Goal: Information Seeking & Learning: Learn about a topic

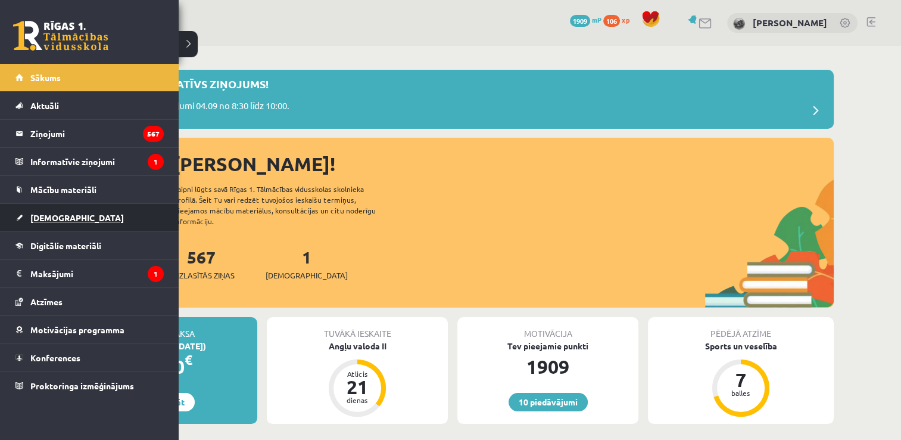
click at [76, 213] on link "[DEMOGRAPHIC_DATA]" at bounding box center [89, 217] width 148 height 27
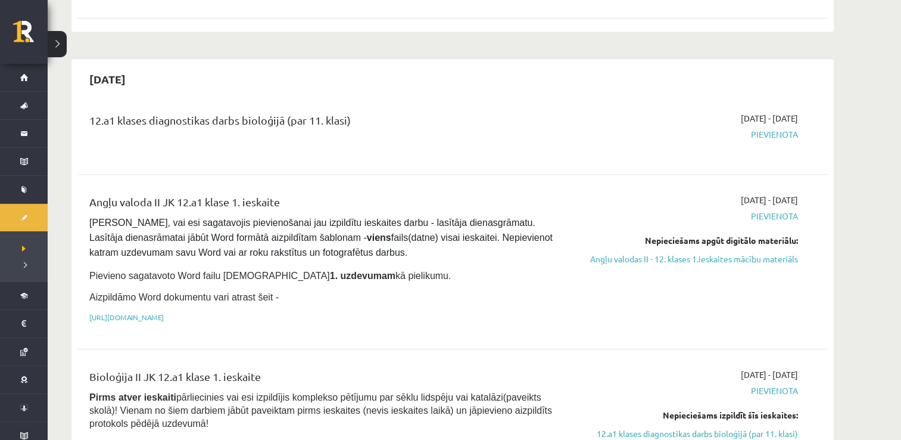
scroll to position [574, 0]
click at [703, 238] on div "2025-09-03 - 2025-09-30 Pievienota Nepieciešams apgūt digitālo materiālu: Angļu…" at bounding box center [686, 262] width 242 height 136
click at [721, 253] on link "Angļu valodas II - 12. klases 1.ieskaites mācību materiāls" at bounding box center [686, 259] width 225 height 13
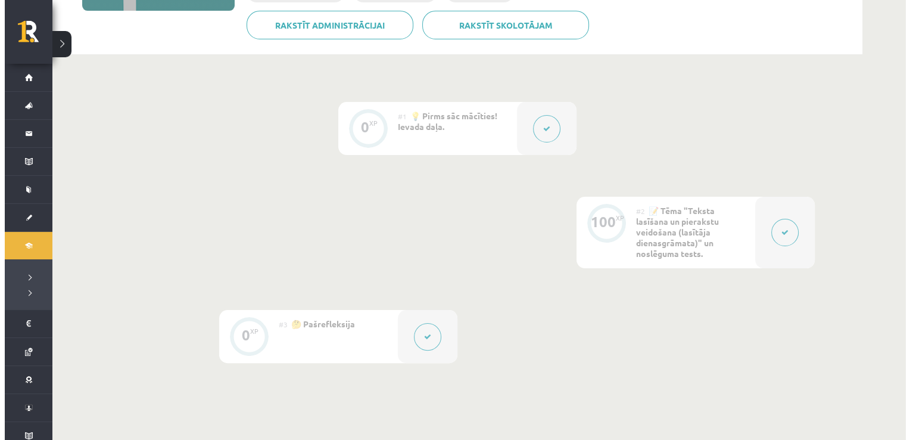
scroll to position [234, 0]
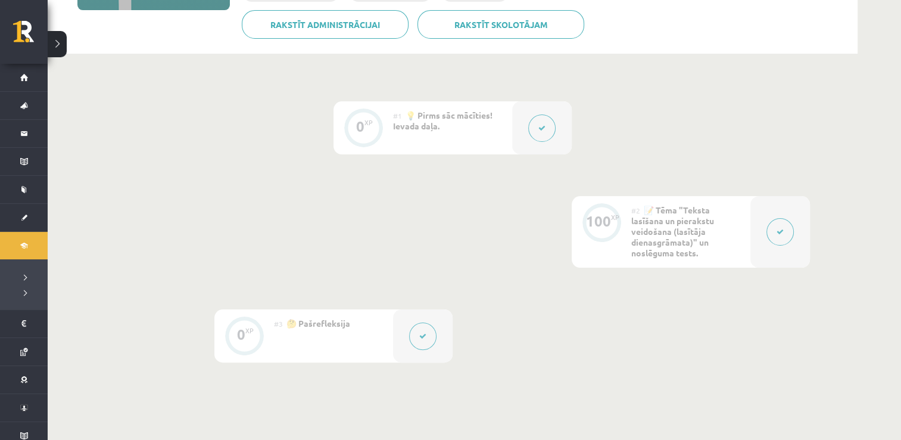
click at [538, 123] on button at bounding box center [541, 127] width 27 height 27
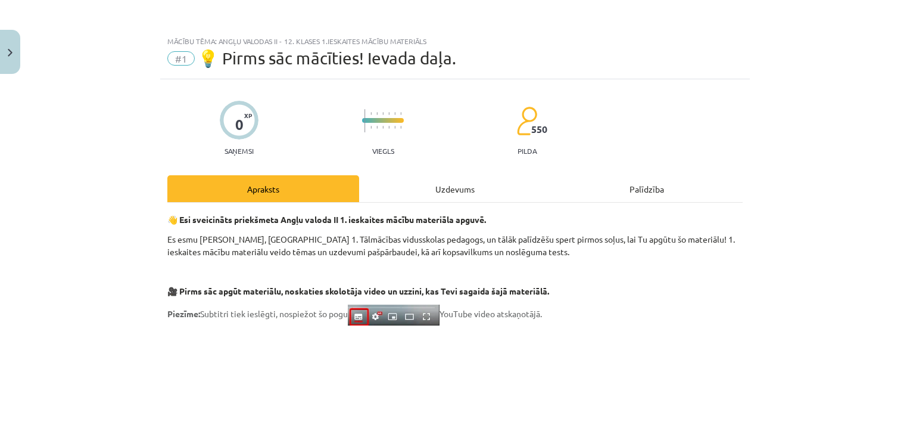
click at [475, 186] on div "Uzdevums" at bounding box center [455, 188] width 192 height 27
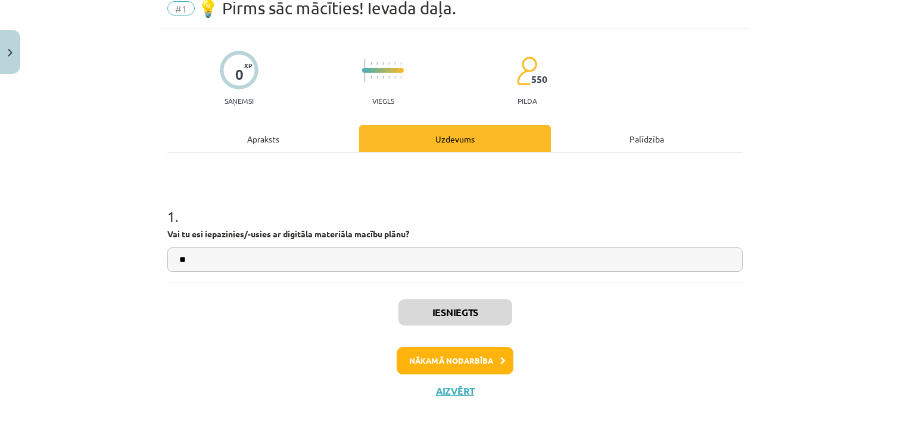
scroll to position [49, 0]
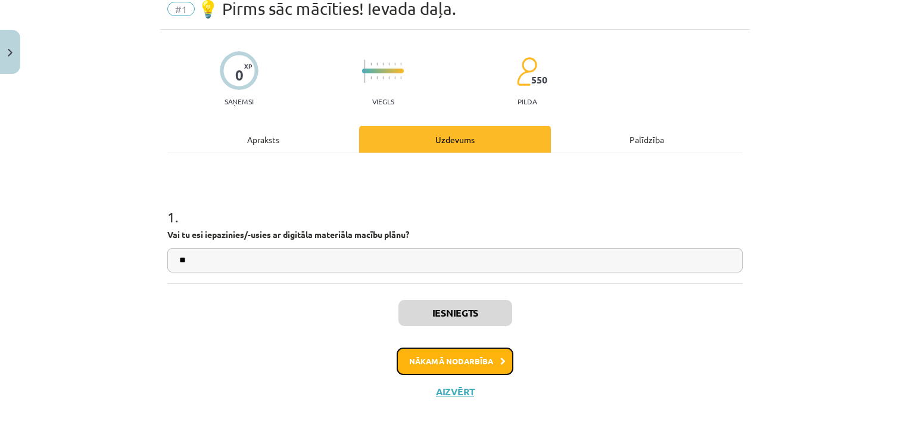
click at [470, 357] on button "Nākamā nodarbība" at bounding box center [455, 360] width 117 height 27
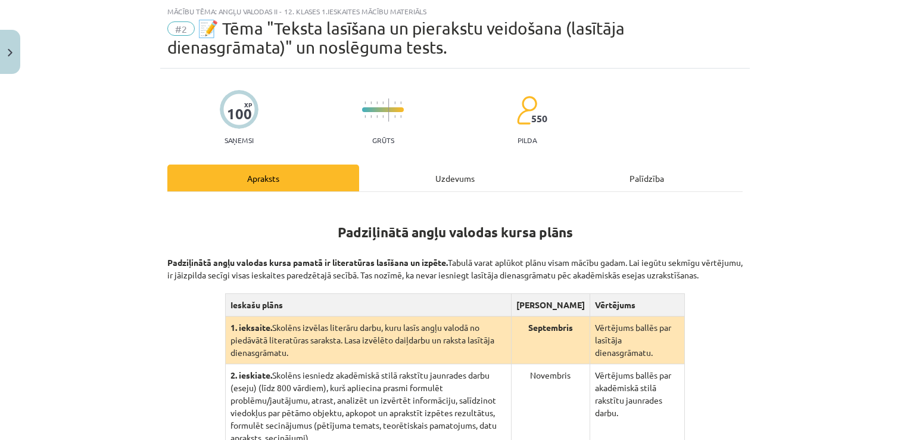
scroll to position [340, 0]
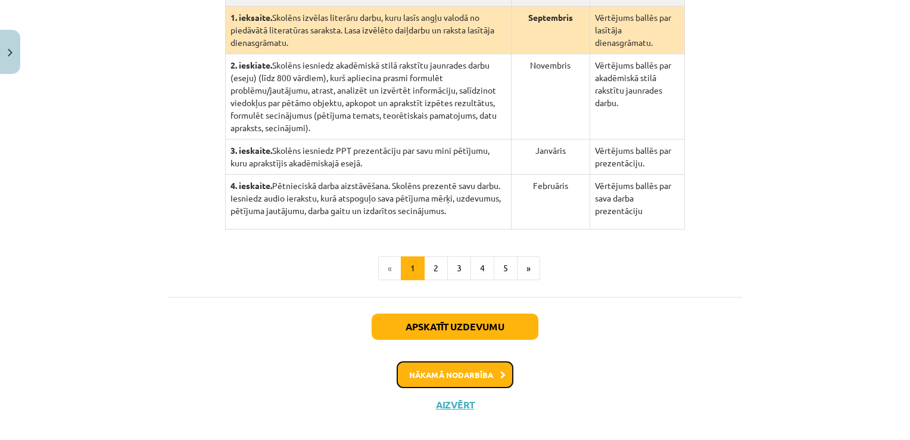
click at [478, 361] on button "Nākamā nodarbība" at bounding box center [455, 374] width 117 height 27
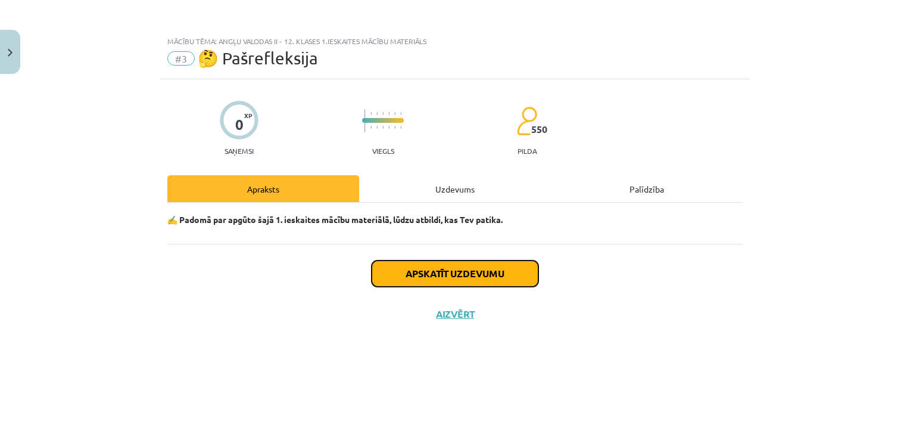
click at [495, 273] on button "Apskatīt uzdevumu" at bounding box center [455, 273] width 167 height 26
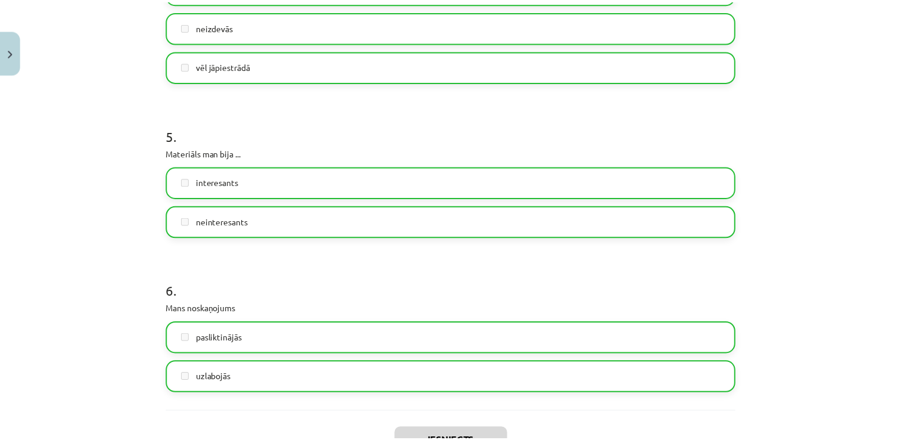
scroll to position [1046, 0]
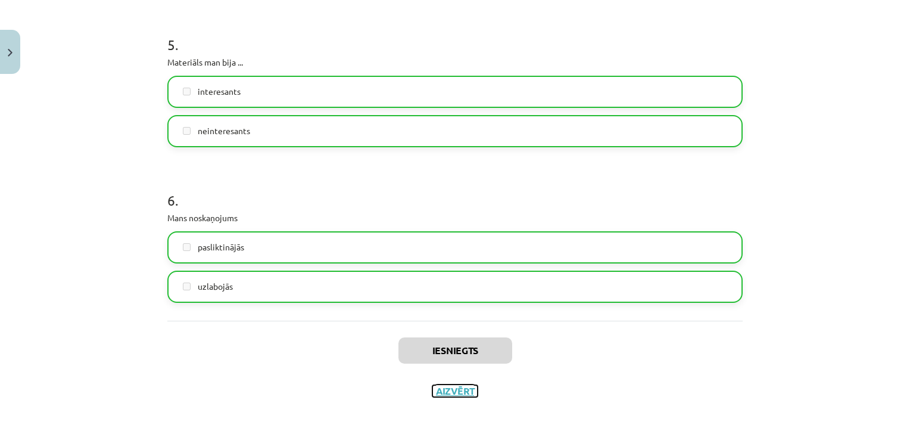
click at [442, 390] on button "Aizvērt" at bounding box center [455, 391] width 45 height 12
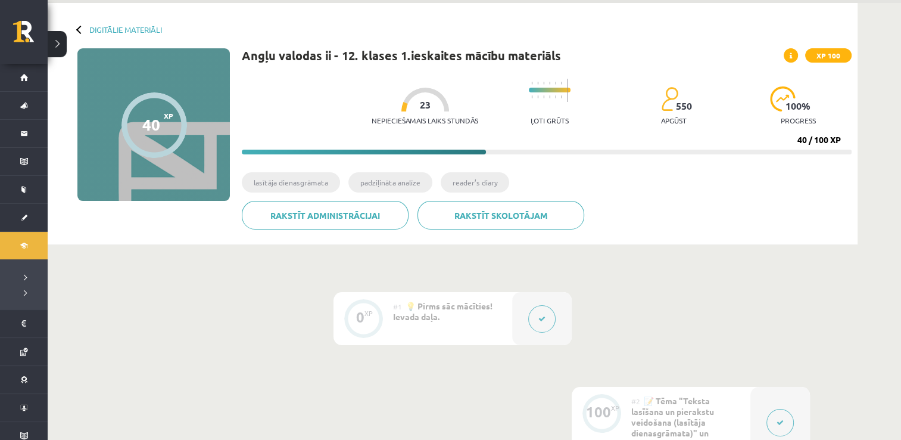
scroll to position [0, 0]
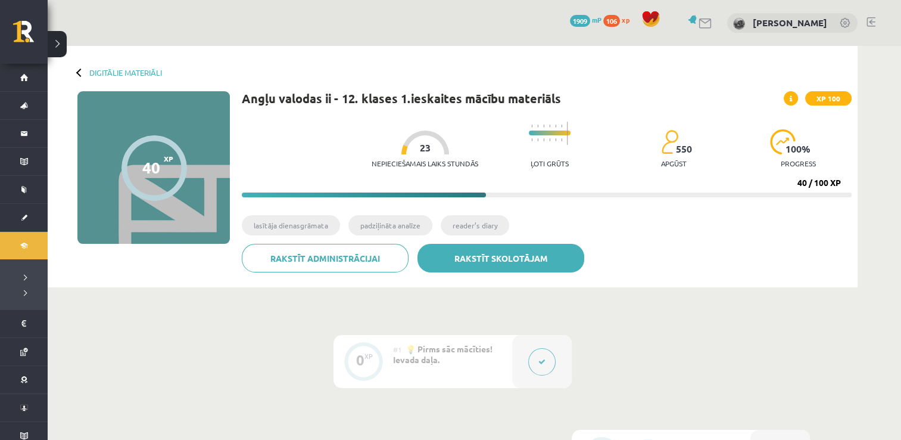
click at [475, 248] on link "Rakstīt skolotājam" at bounding box center [501, 258] width 167 height 29
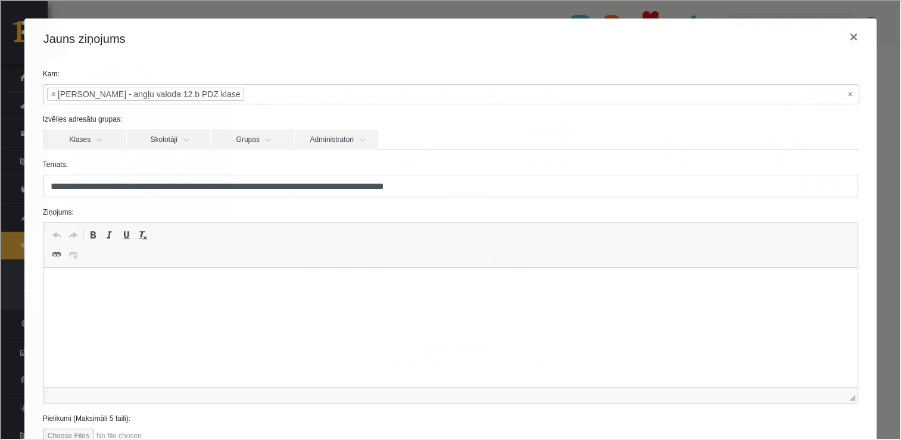
click at [426, 304] on html at bounding box center [450, 286] width 815 height 36
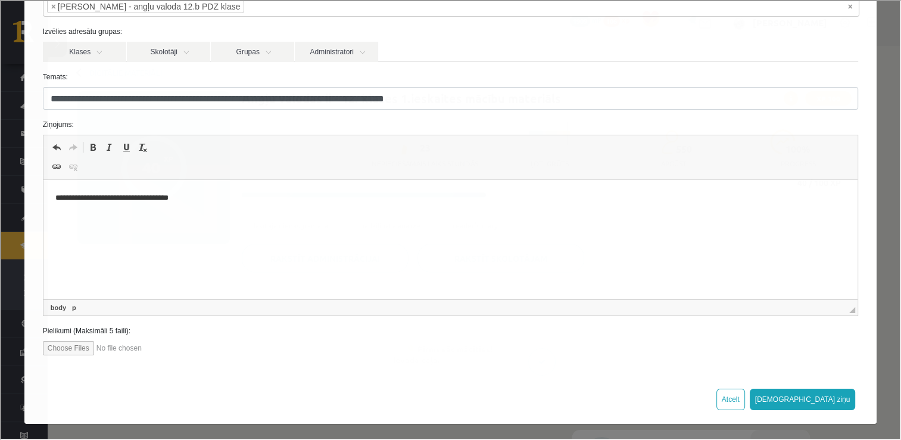
click at [830, 408] on div "Atcelt Sūtīt ziņu" at bounding box center [449, 397] width 853 height 49
click at [832, 403] on button "Sūtīt ziņu" at bounding box center [802, 397] width 106 height 21
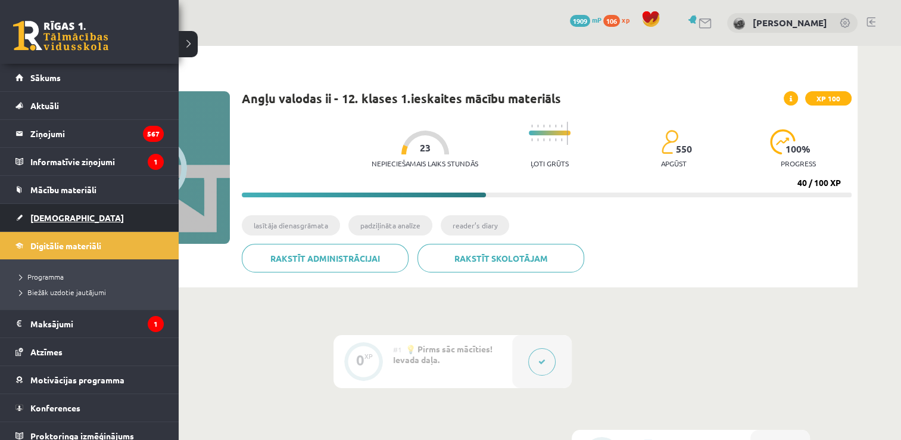
click at [62, 217] on span "[DEMOGRAPHIC_DATA]" at bounding box center [77, 217] width 94 height 11
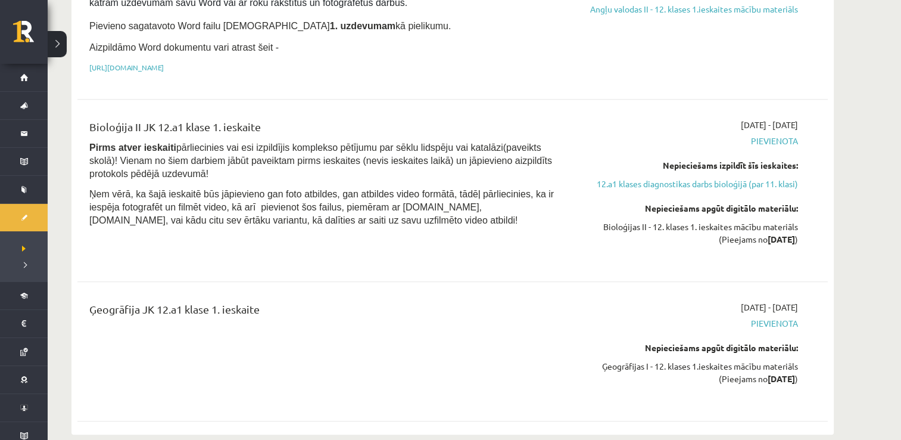
scroll to position [823, 0]
click at [702, 178] on link "12.a1 klases diagnostikas darbs bioloģijā (par 11. klasi)" at bounding box center [686, 184] width 225 height 13
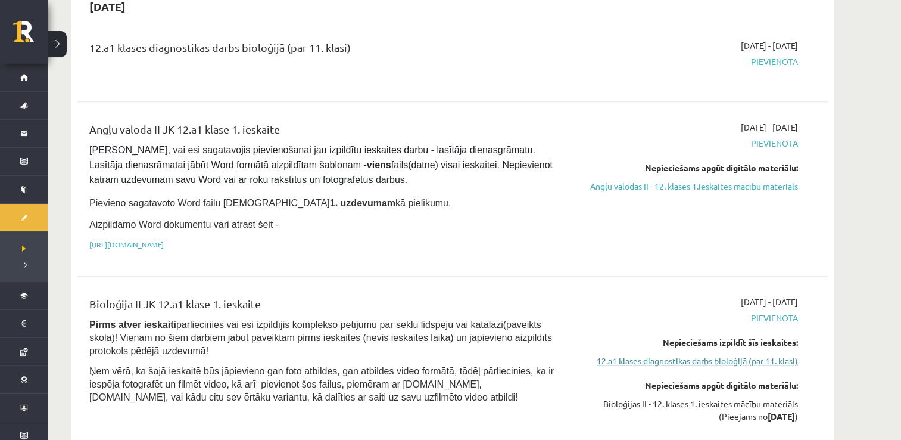
click at [698, 355] on link "12.a1 klases diagnostikas darbs bioloģijā (par 11. klasi)" at bounding box center [686, 361] width 225 height 13
click at [697, 355] on link "12.a1 klases diagnostikas darbs bioloģijā (par 11. klasi)" at bounding box center [686, 361] width 225 height 13
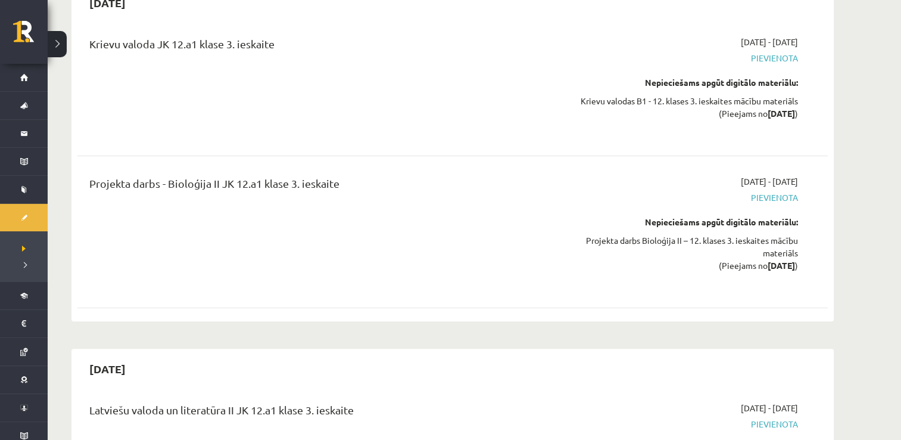
scroll to position [4598, 0]
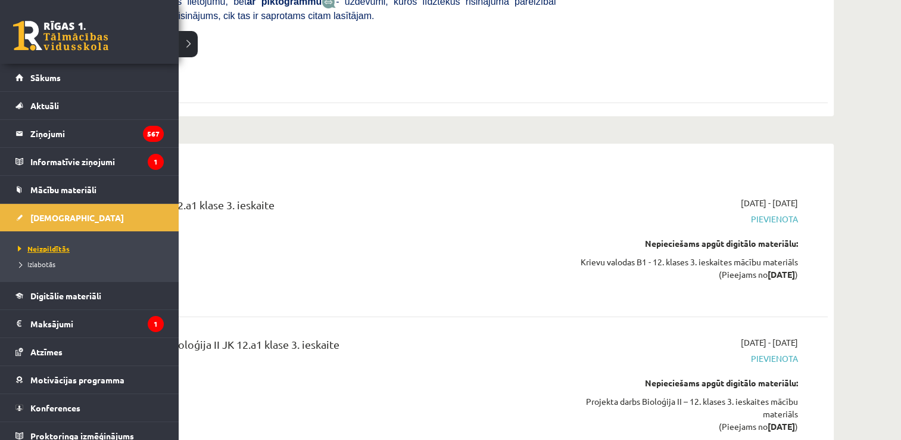
click at [57, 246] on span "Neizpildītās" at bounding box center [42, 249] width 55 height 10
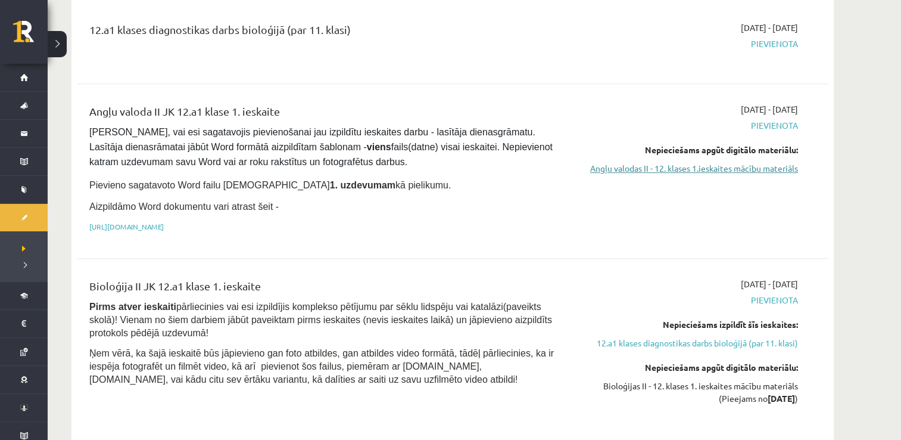
scroll to position [683, 0]
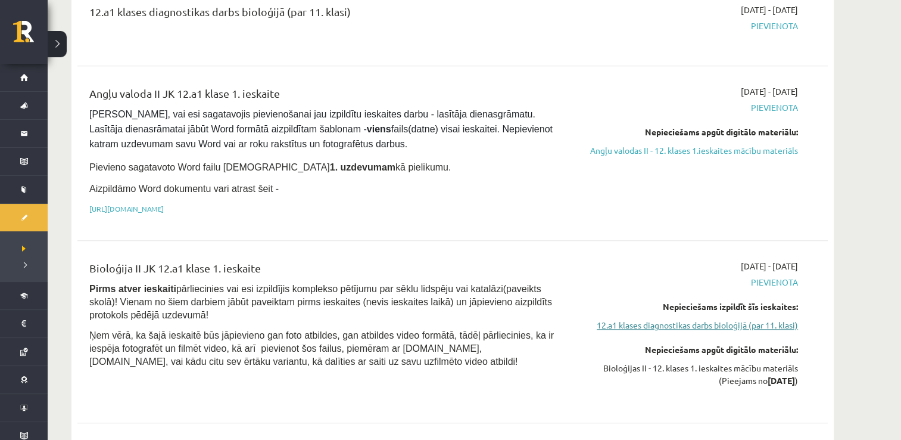
click at [655, 319] on link "12.a1 klases diagnostikas darbs bioloģijā (par 11. klasi)" at bounding box center [686, 325] width 225 height 13
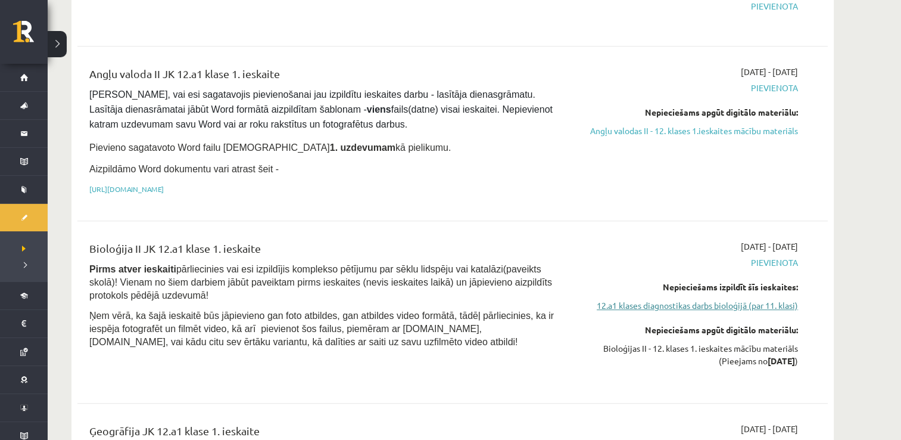
scroll to position [708, 0]
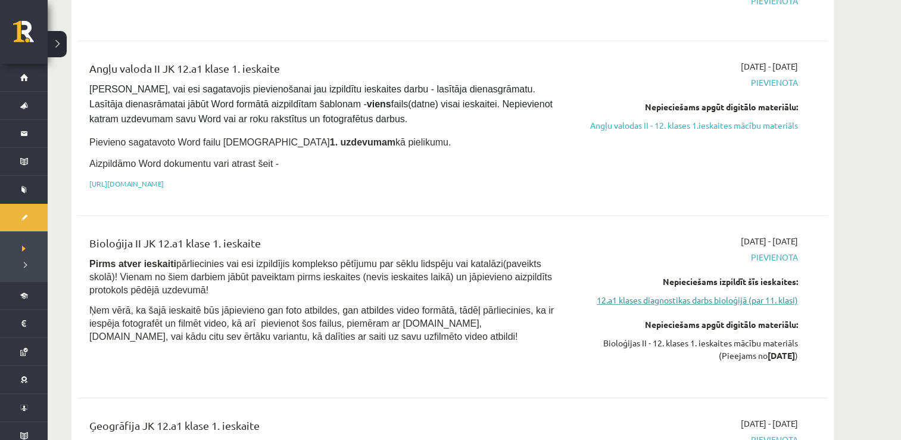
click at [678, 294] on link "12.a1 klases diagnostikas darbs bioloģijā (par 11. klasi)" at bounding box center [686, 300] width 225 height 13
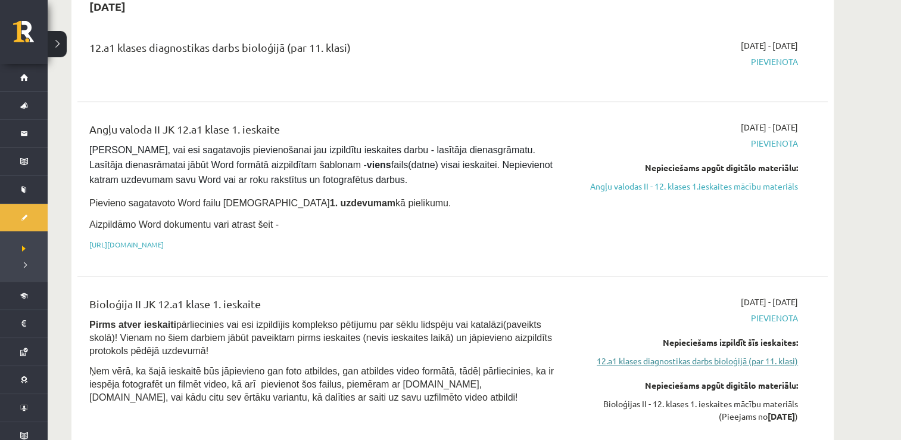
click at [724, 355] on link "12.a1 klases diagnostikas darbs bioloģijā (par 11. klasi)" at bounding box center [686, 361] width 225 height 13
click at [729, 355] on link "12.a1 klases diagnostikas darbs bioloģijā (par 11. klasi)" at bounding box center [686, 361] width 225 height 13
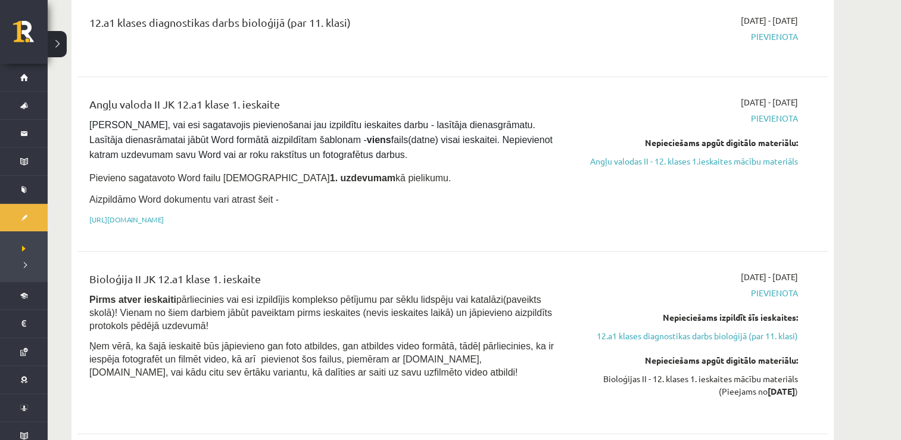
scroll to position [677, 0]
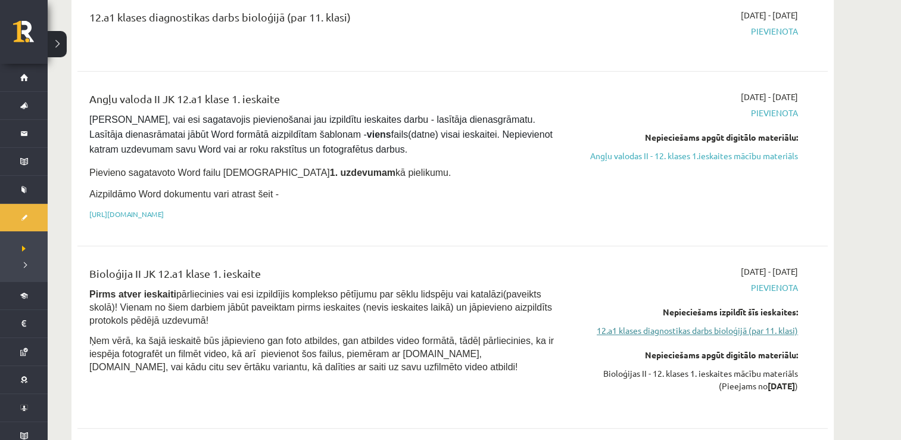
click at [676, 324] on link "12.a1 klases diagnostikas darbs bioloģijā (par 11. klasi)" at bounding box center [686, 330] width 225 height 13
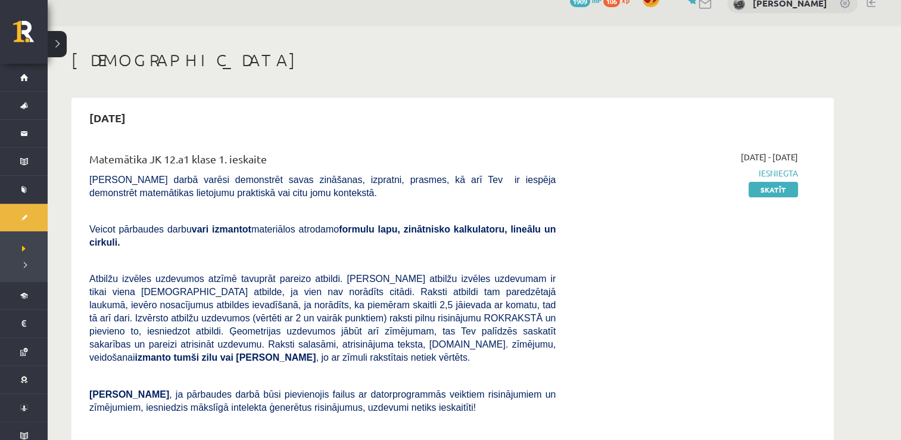
scroll to position [0, 0]
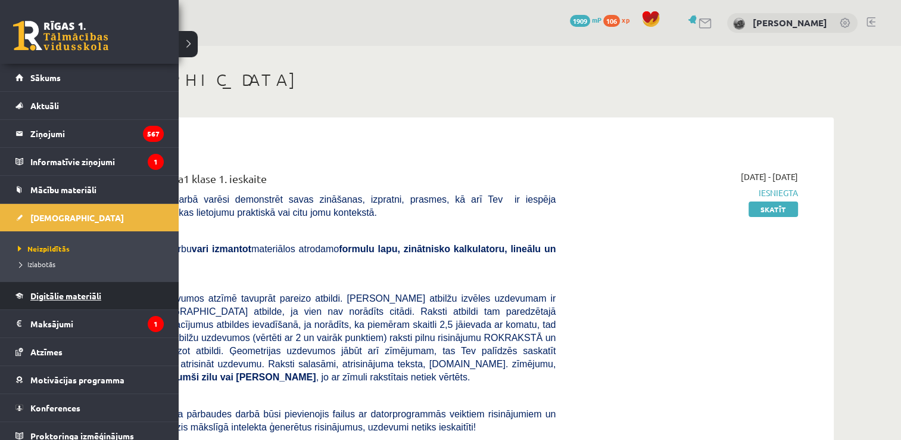
click at [63, 294] on span "Digitālie materiāli" at bounding box center [65, 295] width 71 height 11
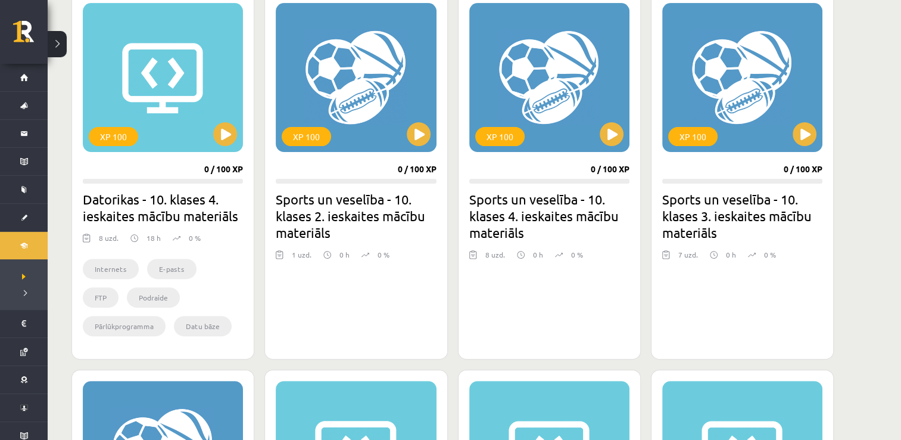
scroll to position [348, 0]
click at [422, 138] on button at bounding box center [419, 134] width 24 height 24
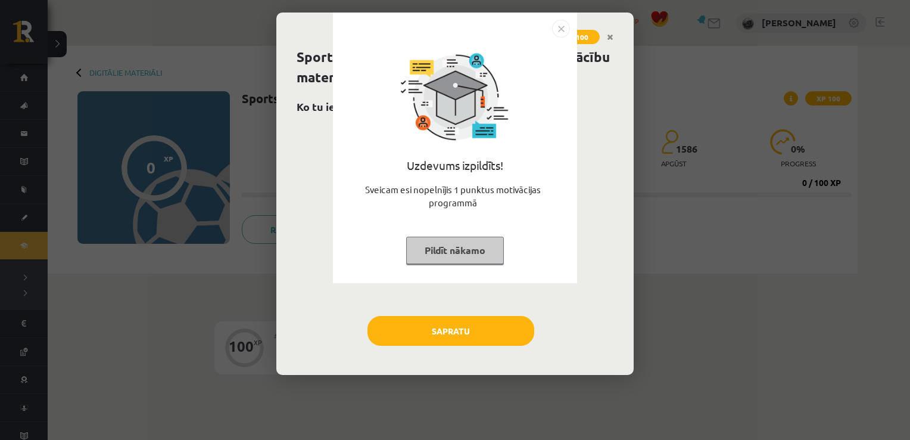
click at [430, 240] on button "Pildīt nākamo" at bounding box center [455, 250] width 98 height 27
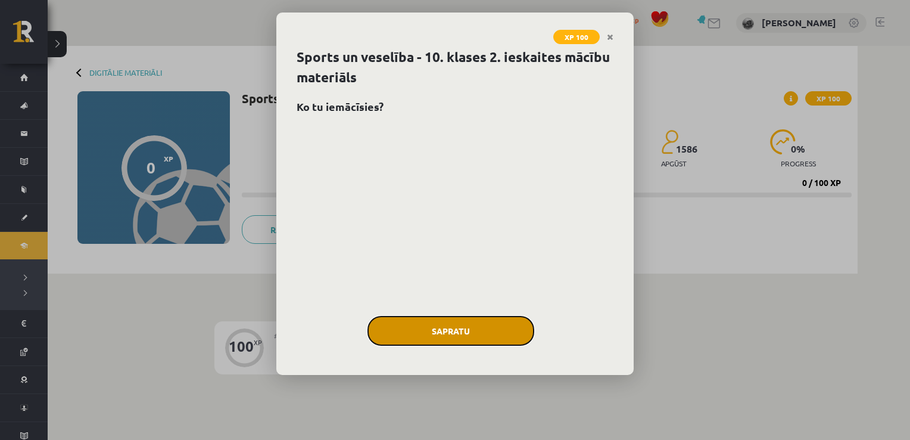
click at [434, 327] on button "Sapratu" at bounding box center [451, 331] width 167 height 30
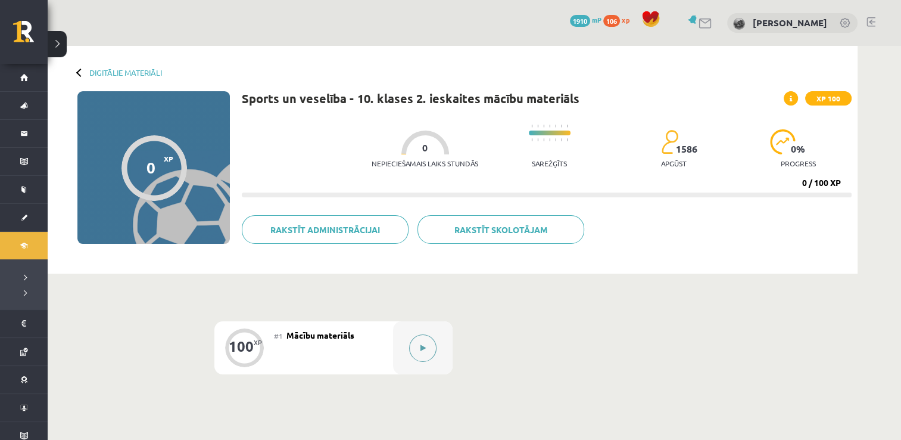
click at [418, 356] on button at bounding box center [422, 347] width 27 height 27
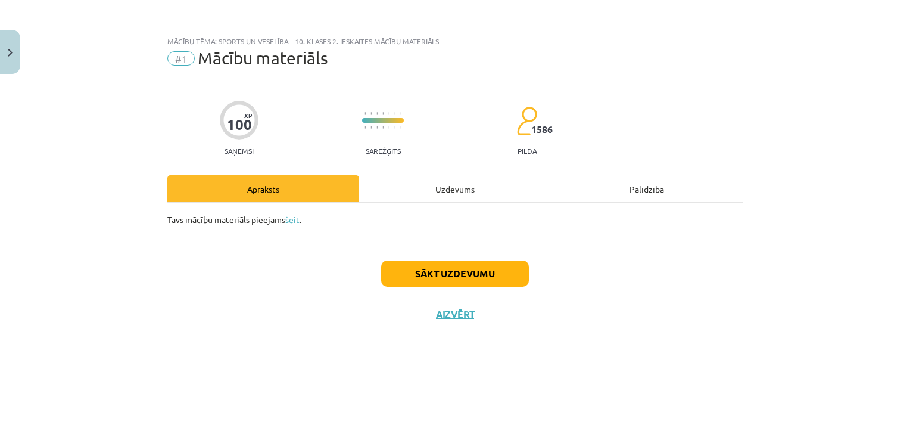
click at [444, 191] on div "Uzdevums" at bounding box center [455, 188] width 192 height 27
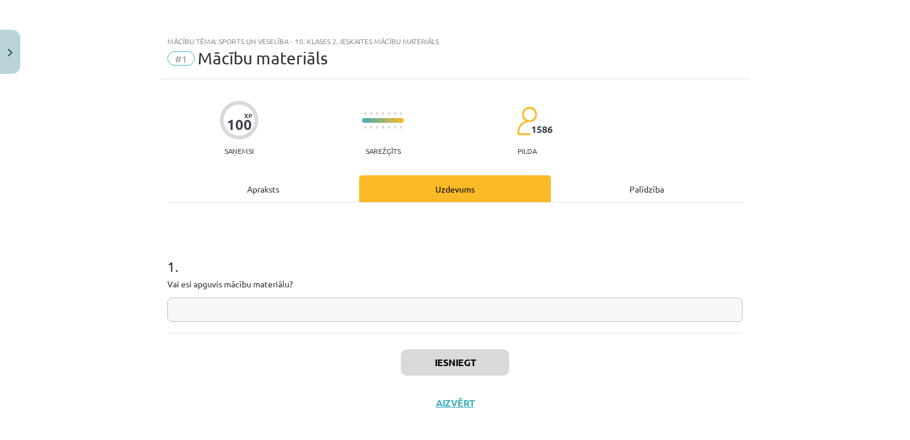
click at [417, 309] on input "text" at bounding box center [455, 309] width 576 height 24
type input "*"
type input "**"
click at [451, 355] on button "Iesniegt" at bounding box center [455, 362] width 108 height 26
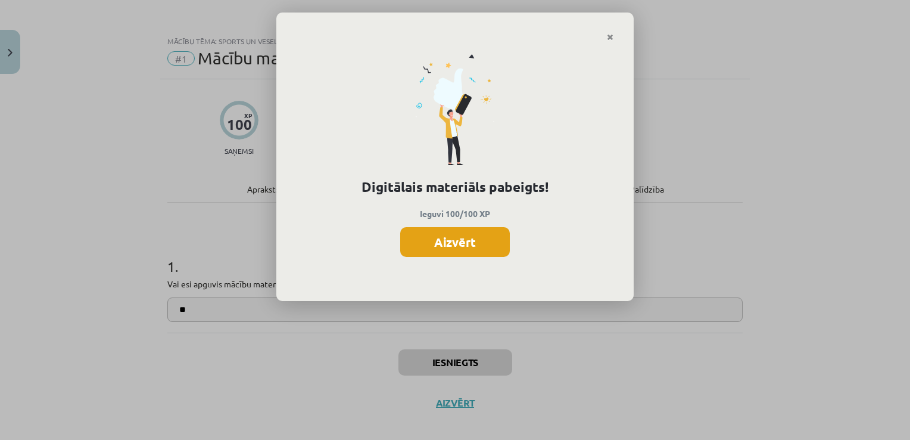
click at [468, 241] on button "Aizvērt" at bounding box center [455, 242] width 110 height 30
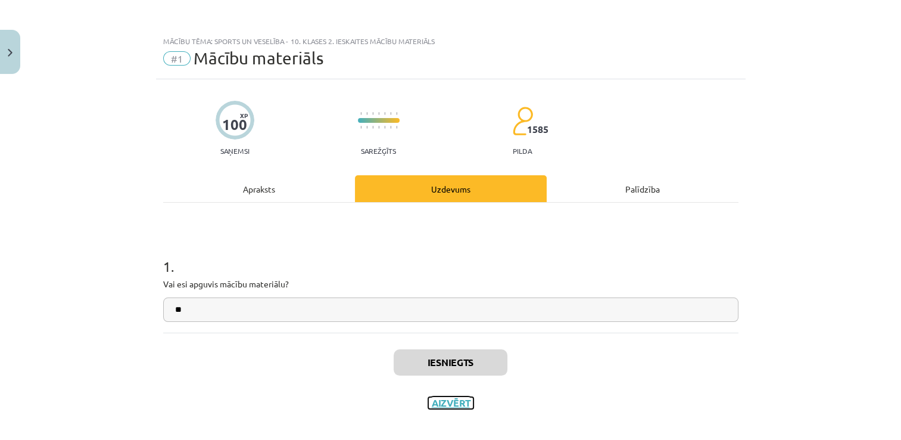
click at [455, 402] on button "Aizvērt" at bounding box center [450, 403] width 45 height 12
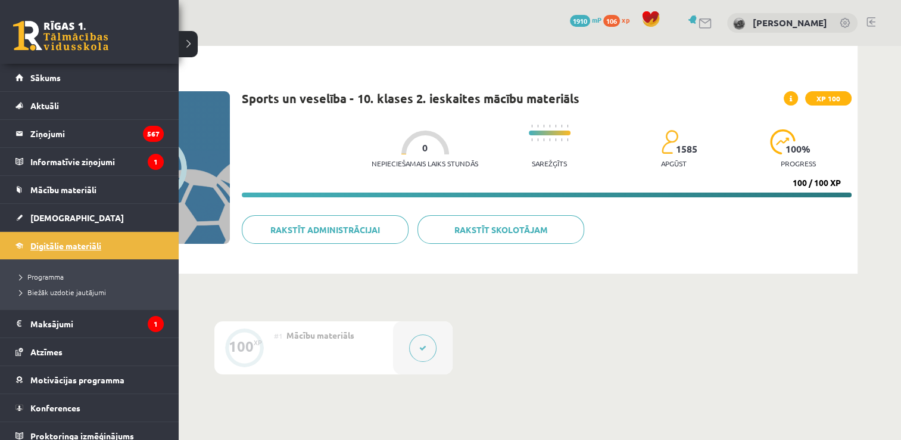
click at [32, 245] on span "Digitālie materiāli" at bounding box center [65, 245] width 71 height 11
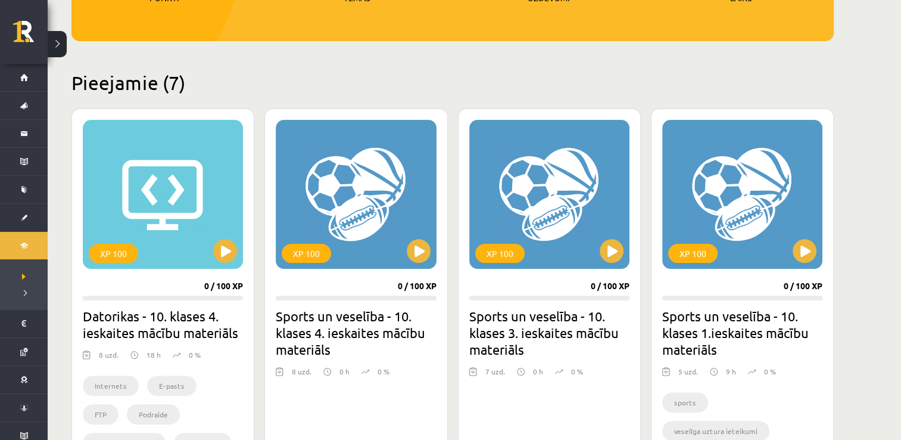
scroll to position [231, 0]
click at [424, 253] on button at bounding box center [419, 251] width 24 height 24
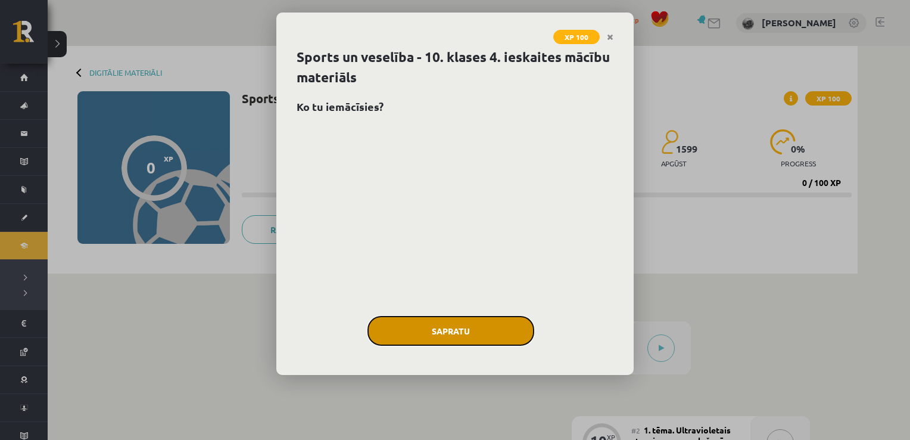
click at [430, 327] on button "Sapratu" at bounding box center [451, 331] width 167 height 30
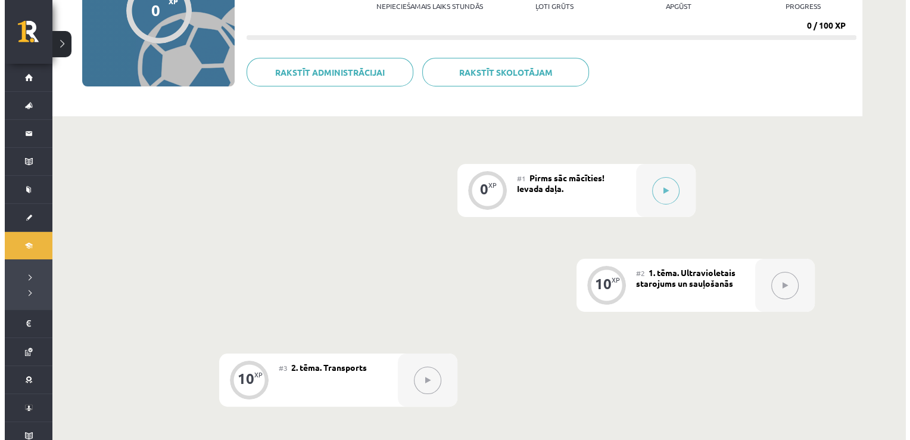
scroll to position [155, 0]
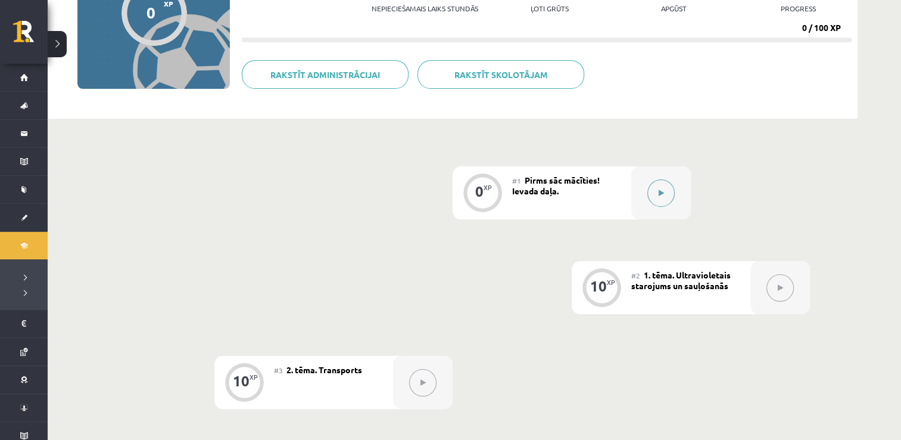
click at [661, 192] on icon at bounding box center [661, 192] width 5 height 7
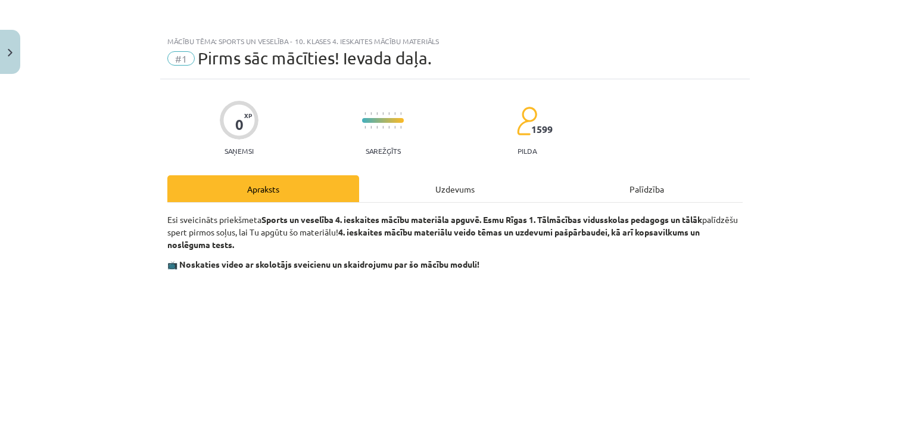
click at [464, 191] on div "Uzdevums" at bounding box center [455, 188] width 192 height 27
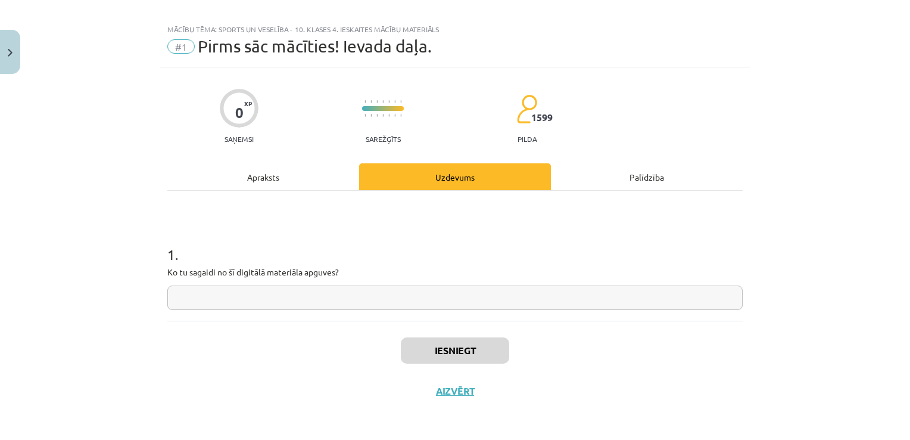
click at [439, 299] on input "text" at bounding box center [455, 297] width 576 height 24
type input "**"
click at [452, 345] on button "Iesniegt" at bounding box center [455, 350] width 108 height 26
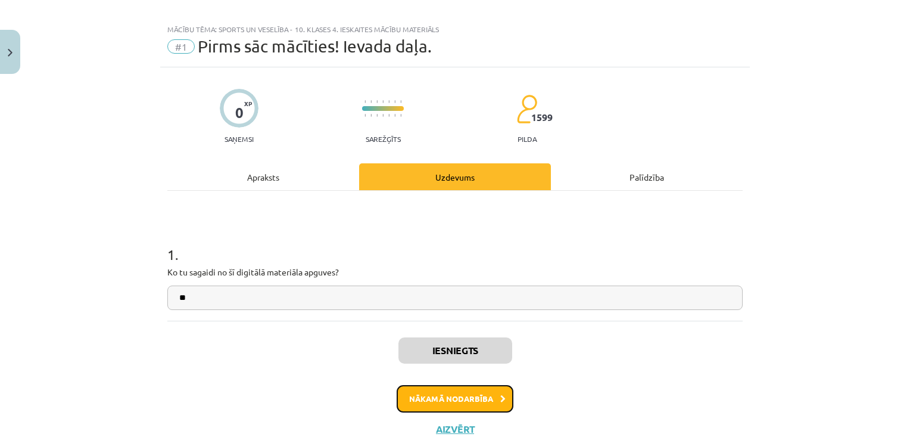
click at [464, 396] on button "Nākamā nodarbība" at bounding box center [455, 398] width 117 height 27
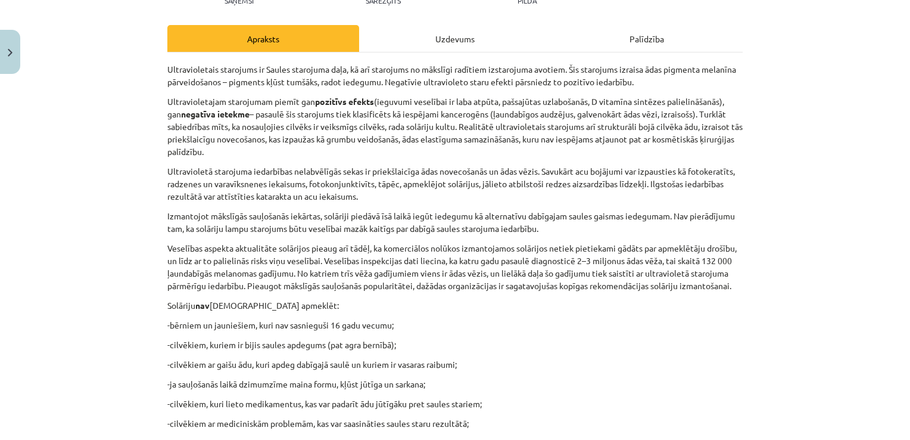
scroll to position [149, 0]
click at [466, 34] on div "Uzdevums" at bounding box center [455, 39] width 192 height 27
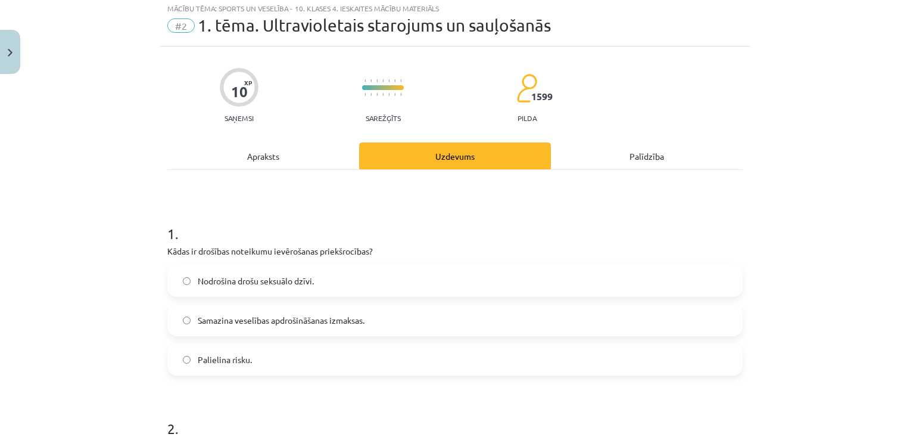
scroll to position [30, 0]
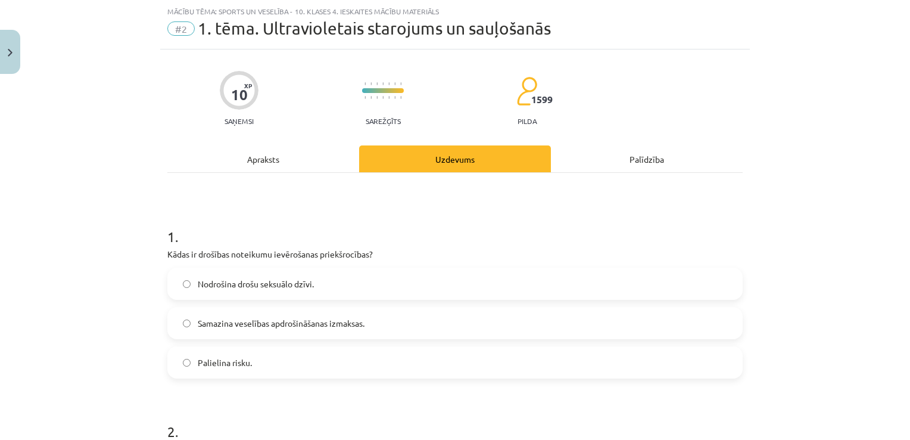
click at [441, 324] on label "Samazina veselības apdrošināšanas izmaksas." at bounding box center [455, 323] width 573 height 30
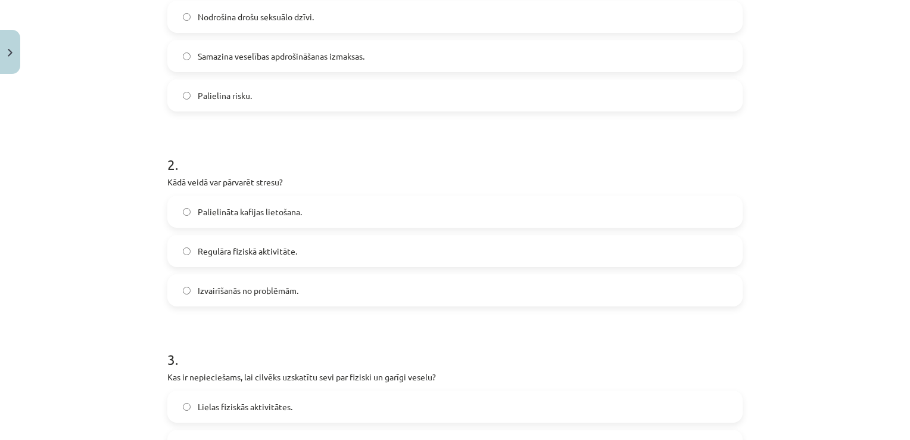
scroll to position [297, 0]
click at [459, 256] on label "Regulāra fiziskā aktivitāte." at bounding box center [455, 250] width 573 height 30
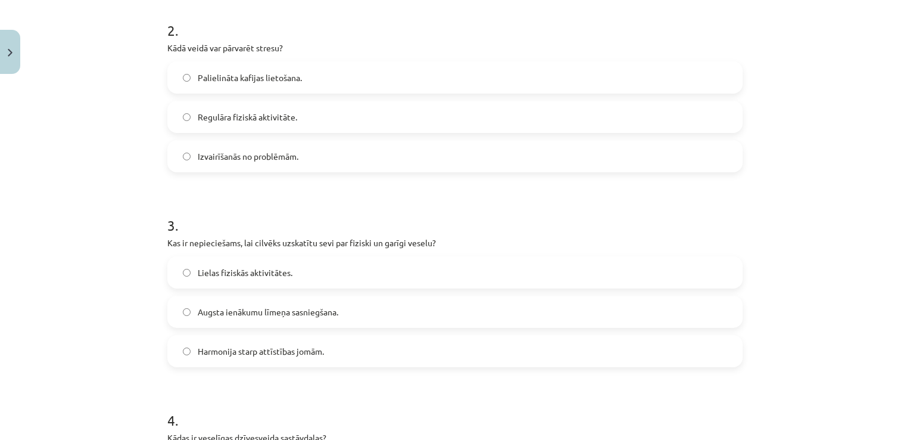
scroll to position [435, 0]
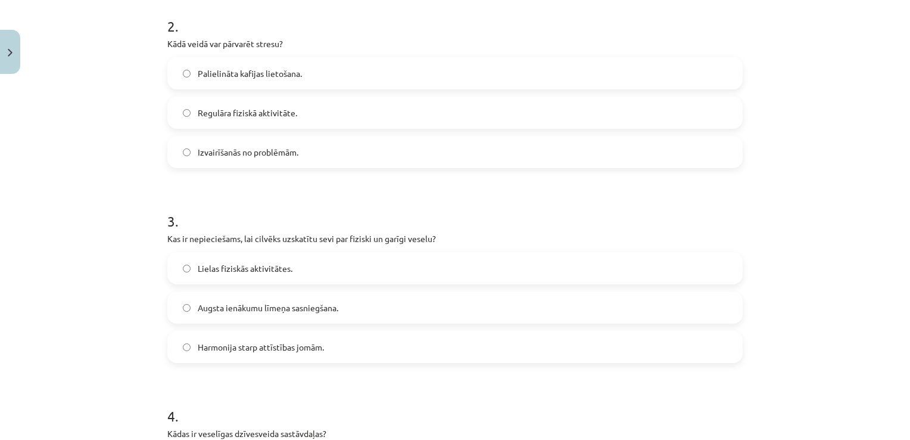
click at [485, 263] on label "Lielas fiziskās aktivitātes." at bounding box center [455, 268] width 573 height 30
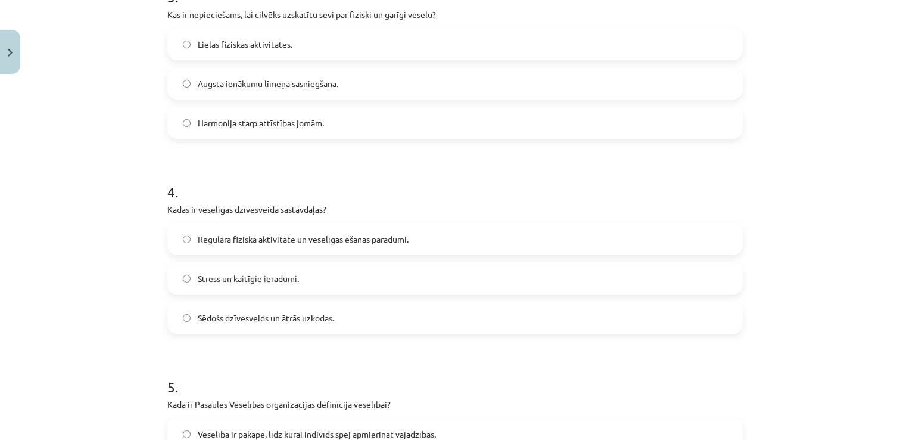
scroll to position [658, 0]
click at [474, 236] on label "Regulāra fiziskā aktivitāte un veselīgas ēšanas paradumi." at bounding box center [455, 240] width 573 height 30
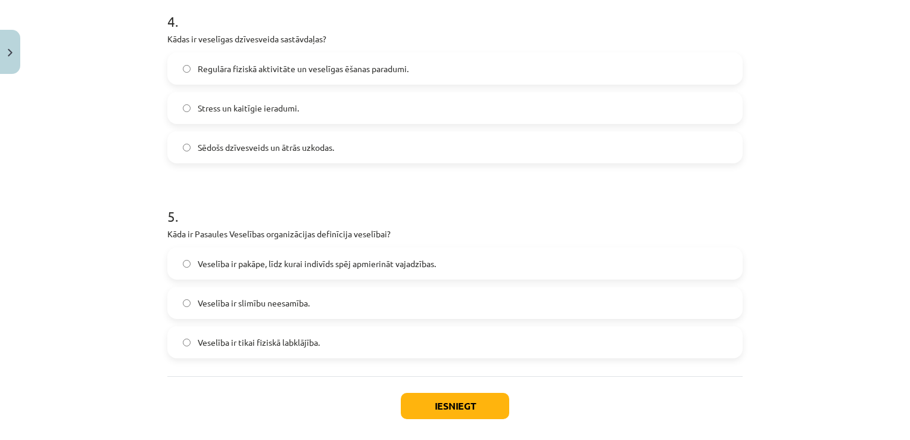
scroll to position [827, 0]
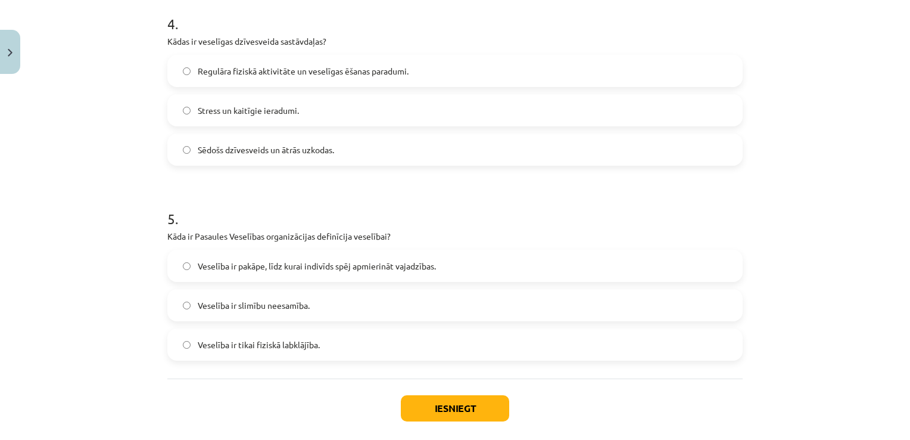
click at [472, 297] on label "Veselība ir slimību neesamība." at bounding box center [455, 305] width 573 height 30
click at [460, 397] on button "Iesniegt" at bounding box center [455, 408] width 108 height 26
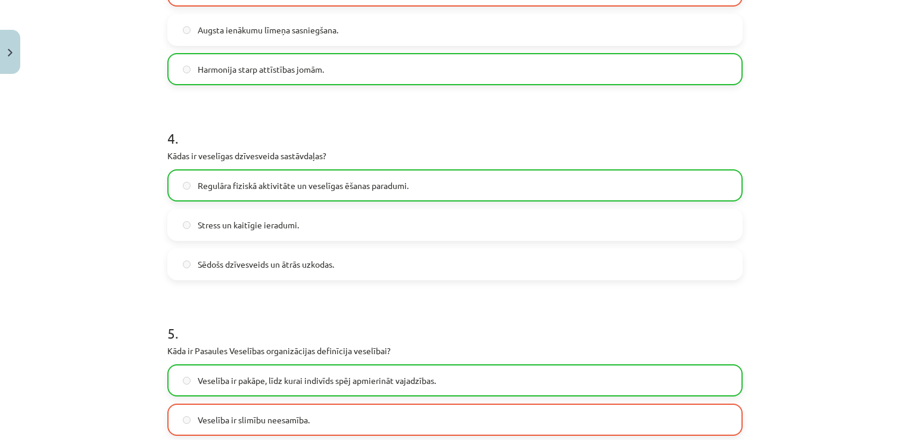
scroll to position [922, 0]
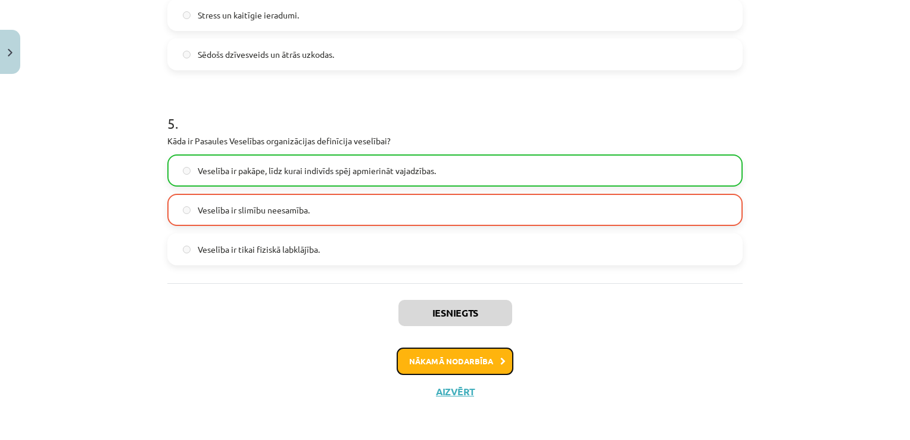
click at [480, 353] on button "Nākamā nodarbība" at bounding box center [455, 360] width 117 height 27
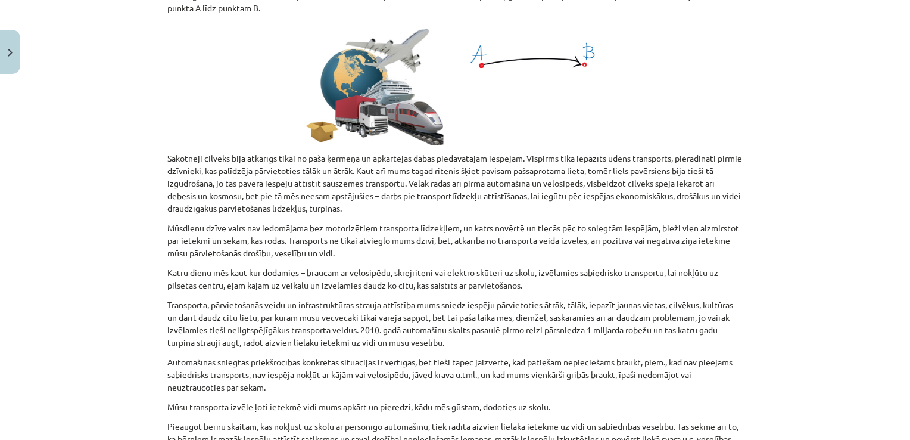
scroll to position [30, 0]
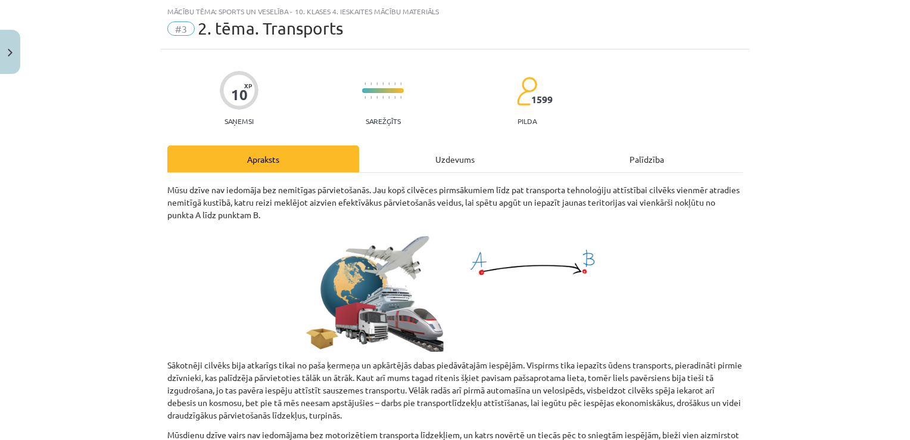
click at [437, 164] on div "Uzdevums" at bounding box center [455, 158] width 192 height 27
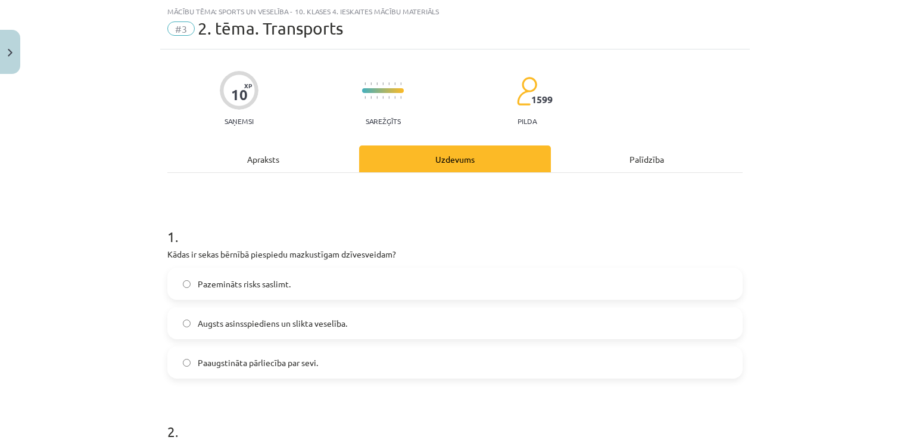
click at [427, 319] on label "Augsts asinsspiediens un slikta veselība." at bounding box center [455, 323] width 573 height 30
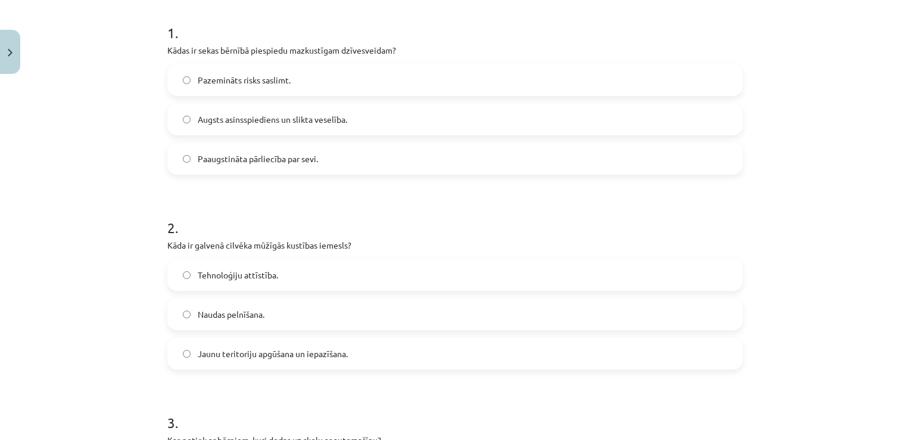
scroll to position [232, 0]
click at [429, 321] on label "Naudas pelnīšana." at bounding box center [455, 315] width 573 height 30
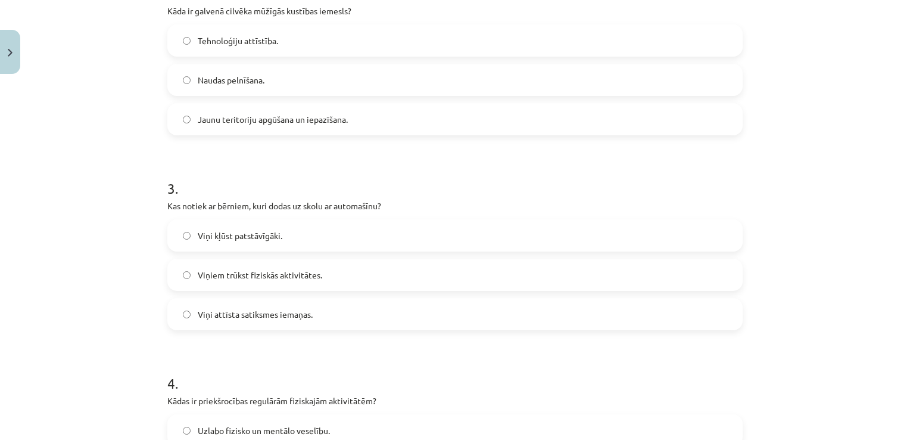
scroll to position [466, 0]
click at [457, 232] on label "Viņi kļūst patstāvīgāki." at bounding box center [455, 237] width 573 height 30
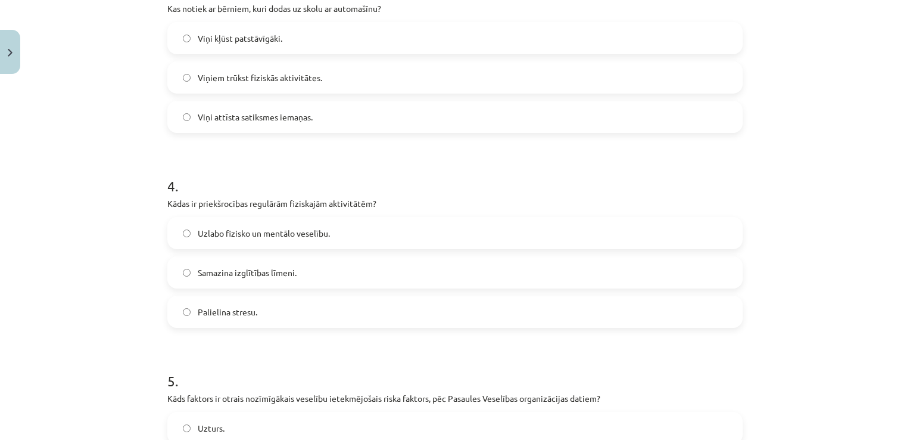
scroll to position [692, 0]
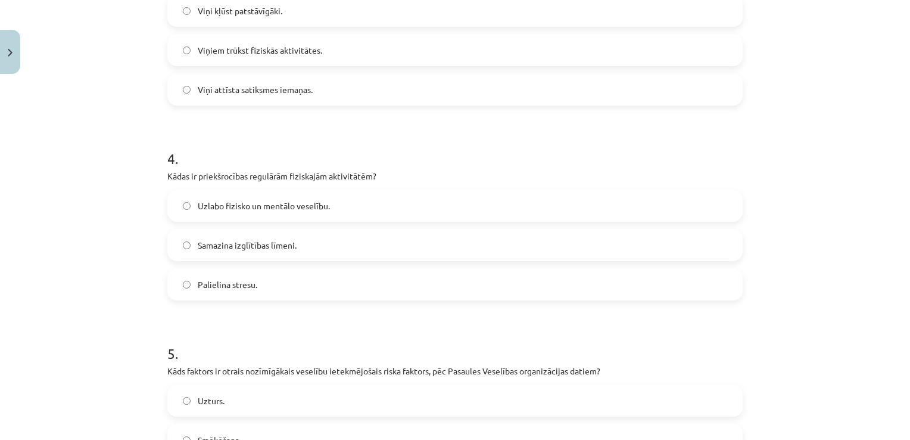
click at [464, 207] on label "Uzlabo fizisko un mentālo veselību." at bounding box center [455, 206] width 573 height 30
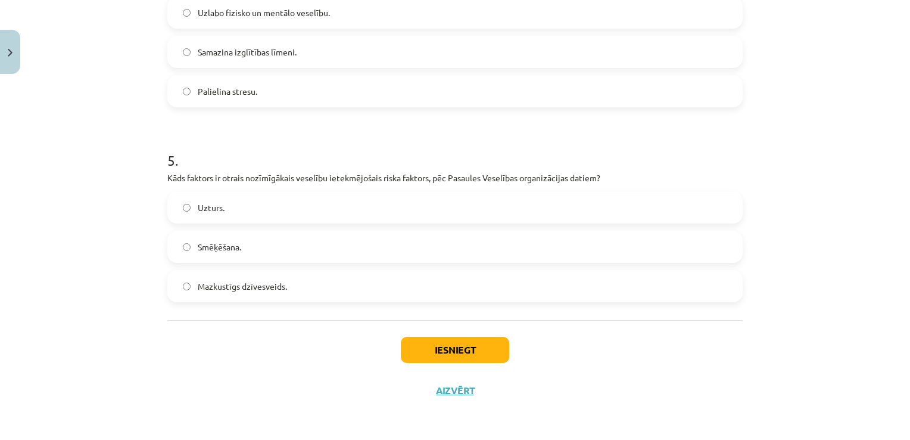
scroll to position [885, 0]
click at [454, 292] on label "Mazkustīgs dzīvesveids." at bounding box center [455, 287] width 573 height 30
click at [461, 342] on button "Iesniegt" at bounding box center [455, 350] width 108 height 26
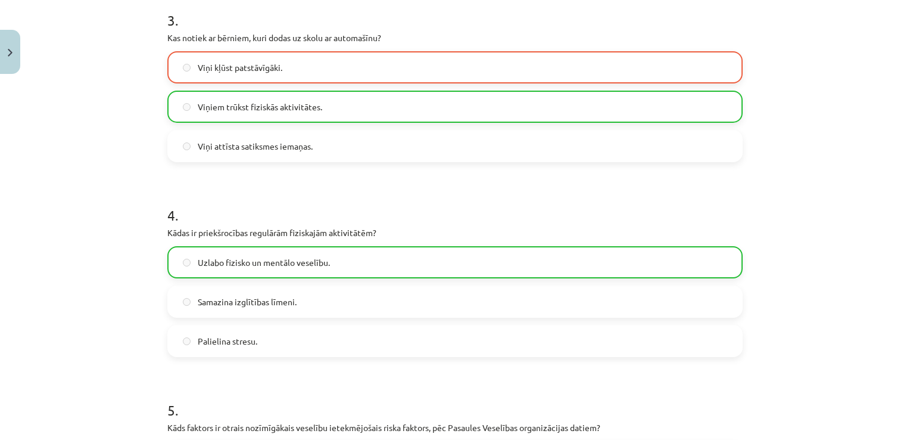
scroll to position [922, 0]
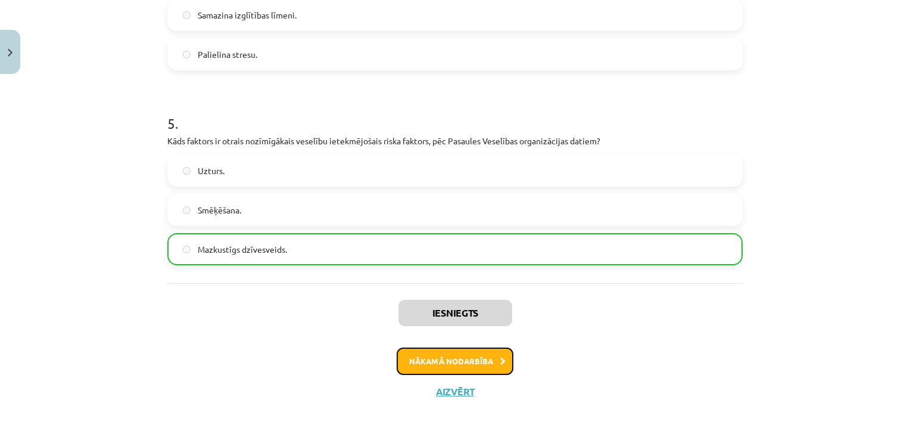
click at [465, 369] on button "Nākamā nodarbība" at bounding box center [455, 360] width 117 height 27
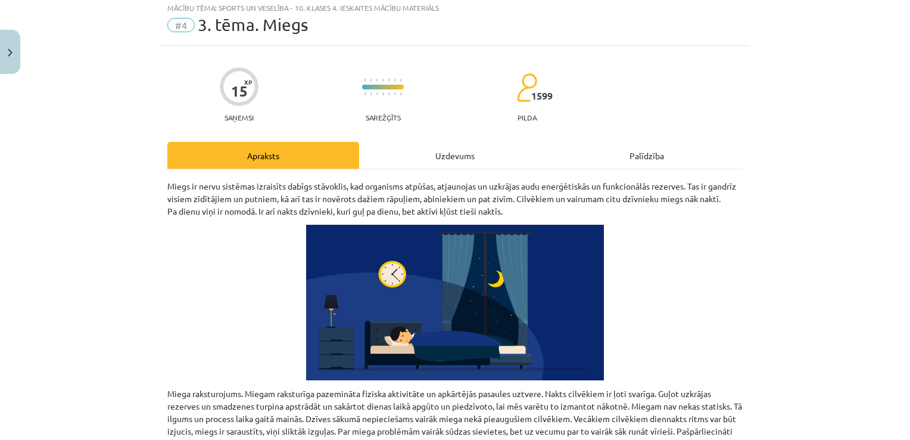
scroll to position [30, 0]
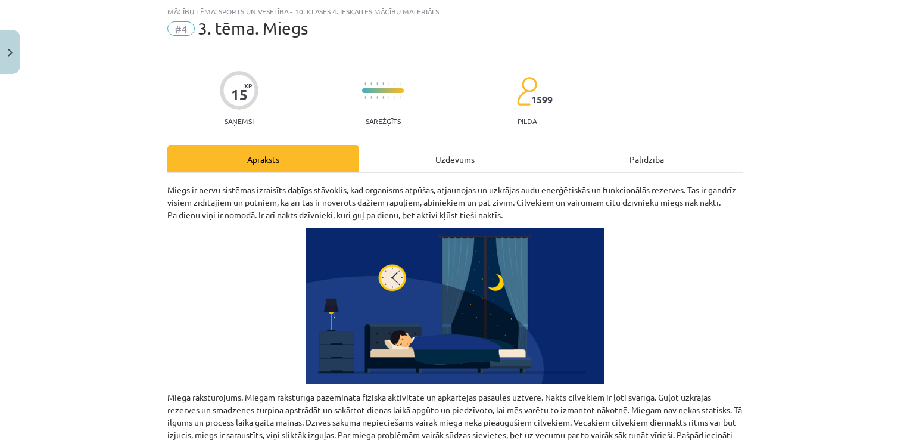
click at [467, 167] on div "Uzdevums" at bounding box center [455, 158] width 192 height 27
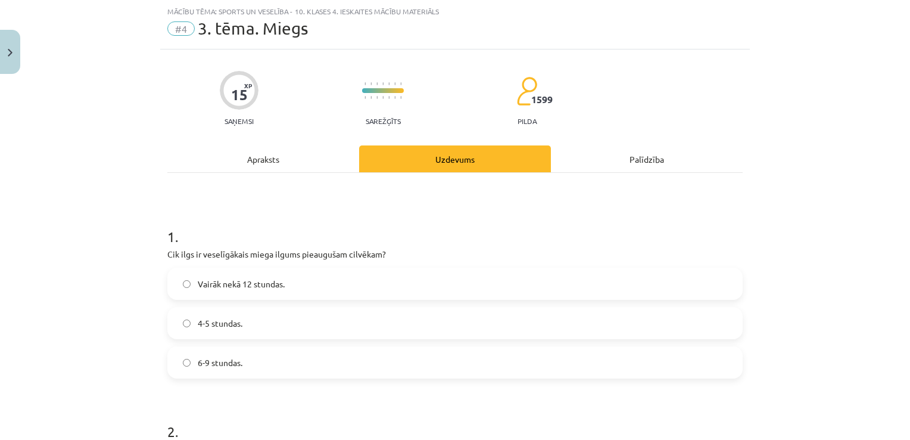
click at [425, 350] on label "6-9 stundas." at bounding box center [455, 362] width 573 height 30
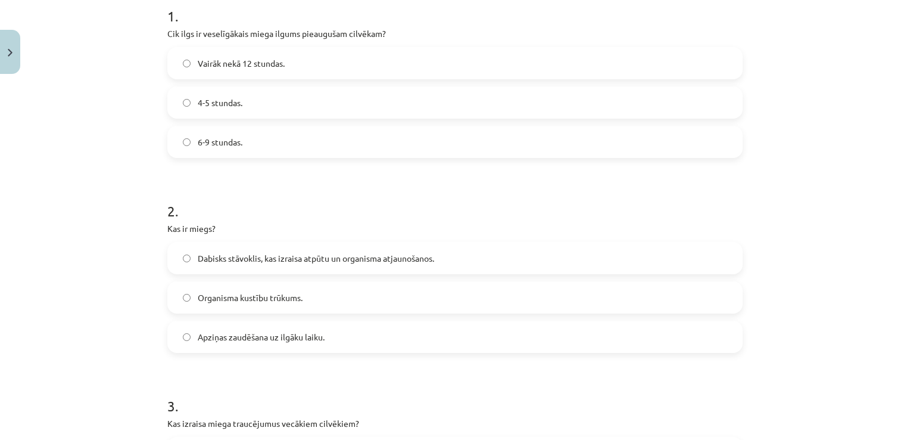
scroll to position [257, 0]
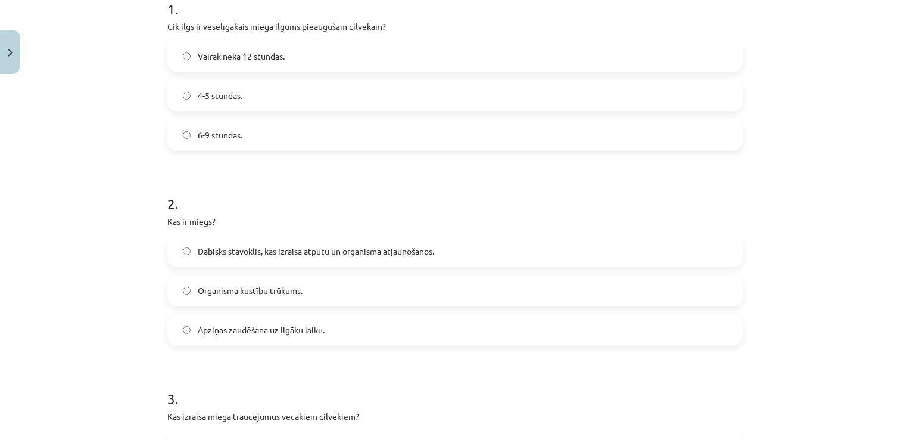
click at [471, 257] on label "Dabisks stāvoklis, kas izraisa atpūtu un organisma atjaunošanos." at bounding box center [455, 251] width 573 height 30
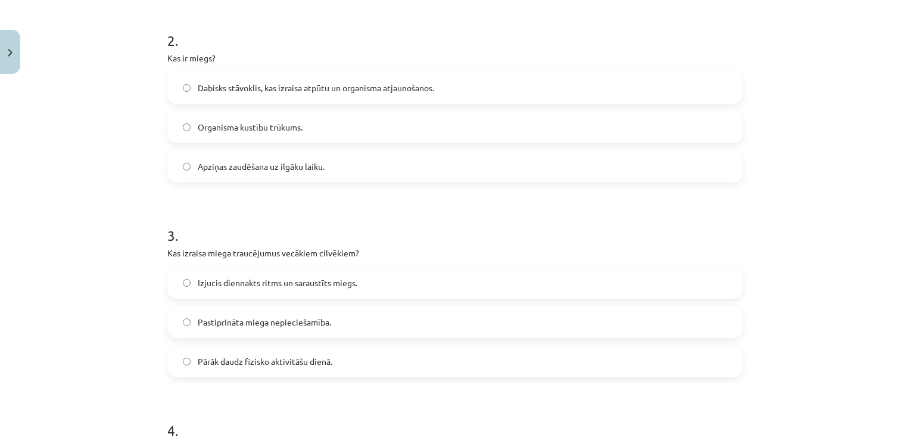
scroll to position [416, 0]
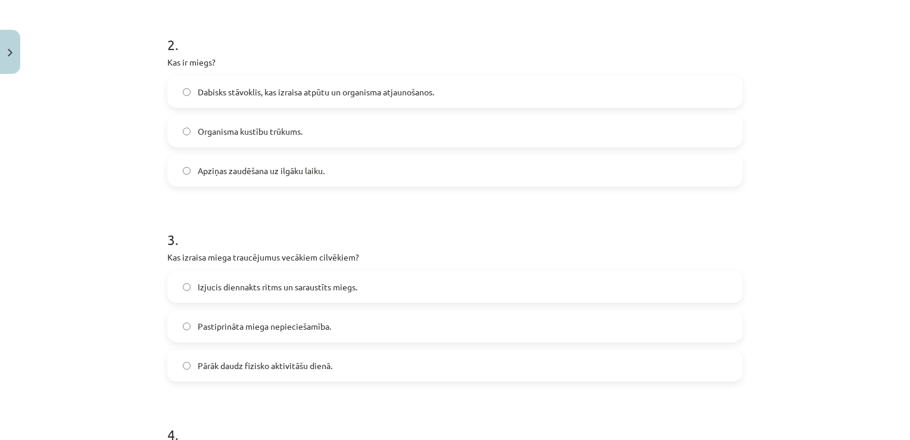
click at [455, 331] on label "Pastiprināta miega nepieciešamība." at bounding box center [455, 326] width 573 height 30
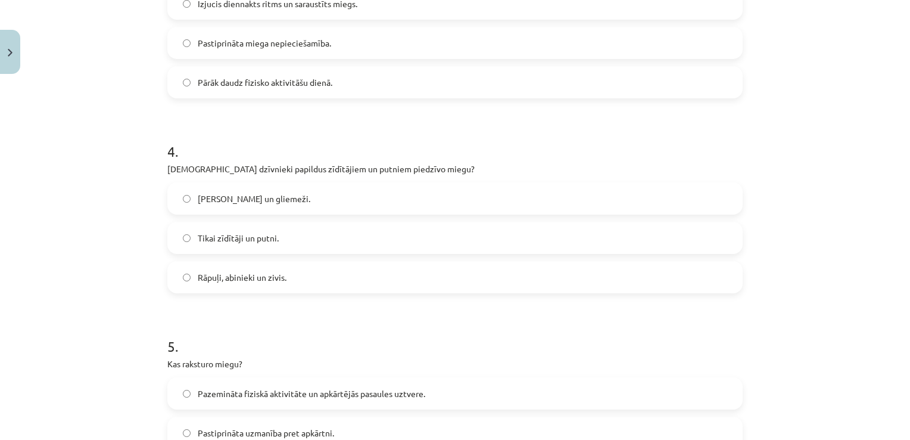
scroll to position [699, 0]
click at [410, 283] on label "Rāpuļi, abinieki un zivis." at bounding box center [455, 277] width 573 height 30
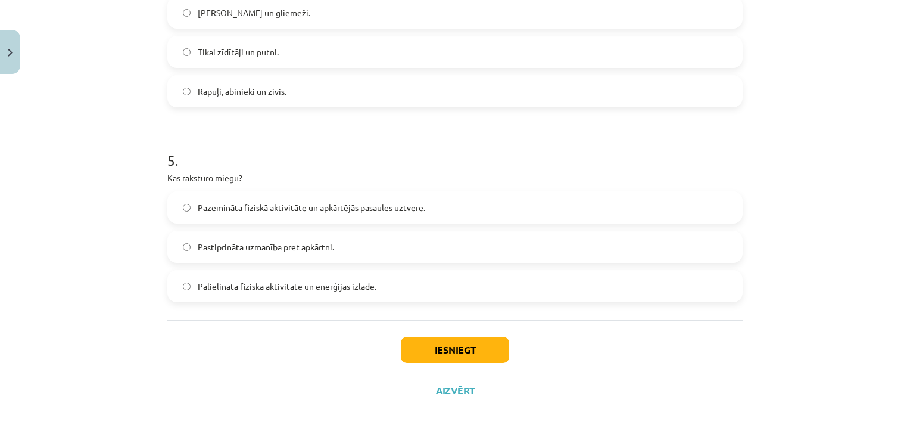
scroll to position [884, 0]
click at [410, 283] on label "Palielināta fiziska aktivitāte un enerģijas izlāde." at bounding box center [455, 287] width 573 height 30
click at [436, 340] on button "Iesniegt" at bounding box center [455, 351] width 108 height 26
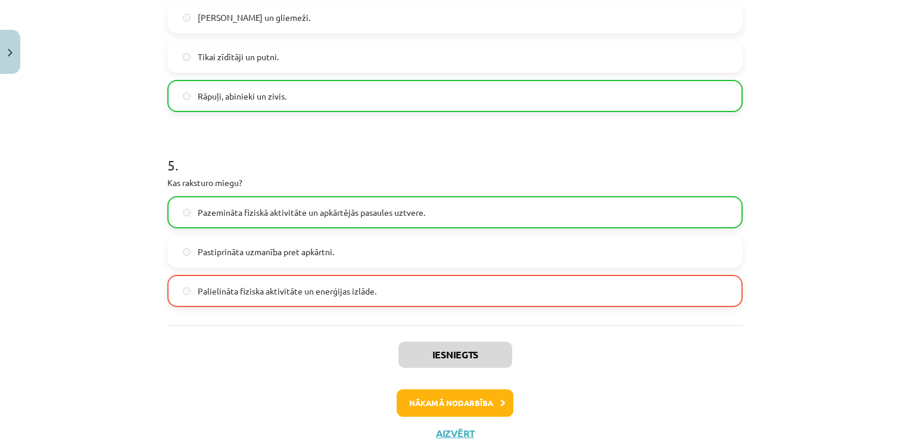
scroll to position [922, 0]
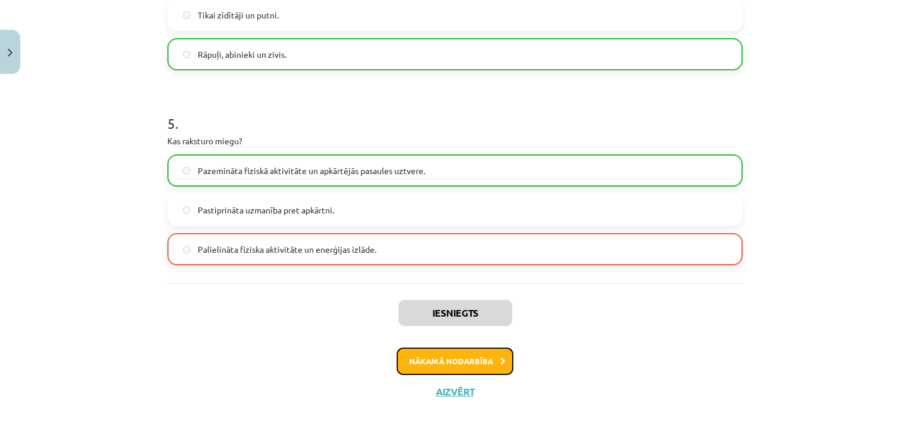
click at [465, 352] on button "Nākamā nodarbība" at bounding box center [455, 360] width 117 height 27
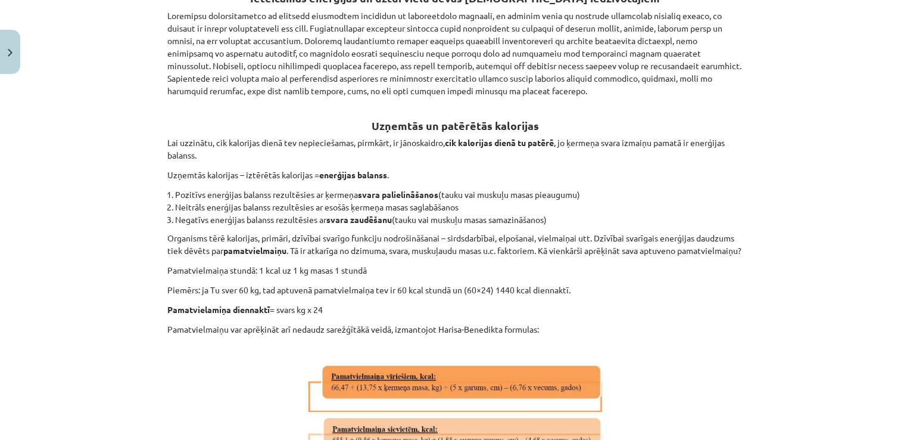
scroll to position [30, 0]
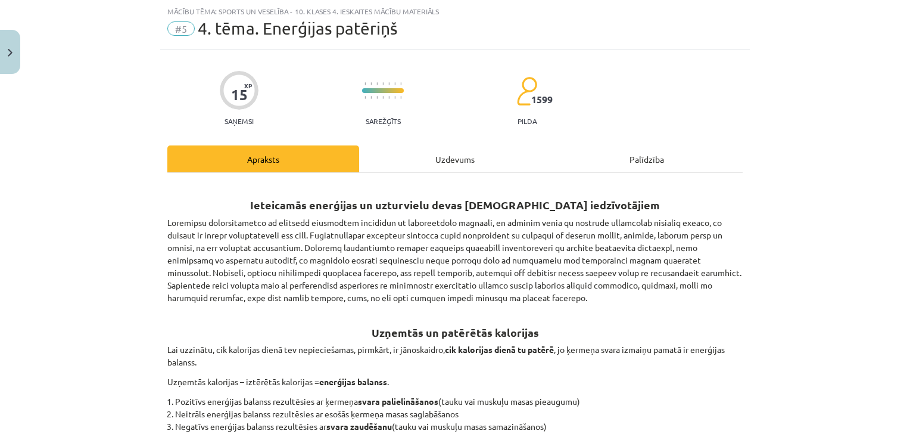
click at [468, 159] on div "Uzdevums" at bounding box center [455, 158] width 192 height 27
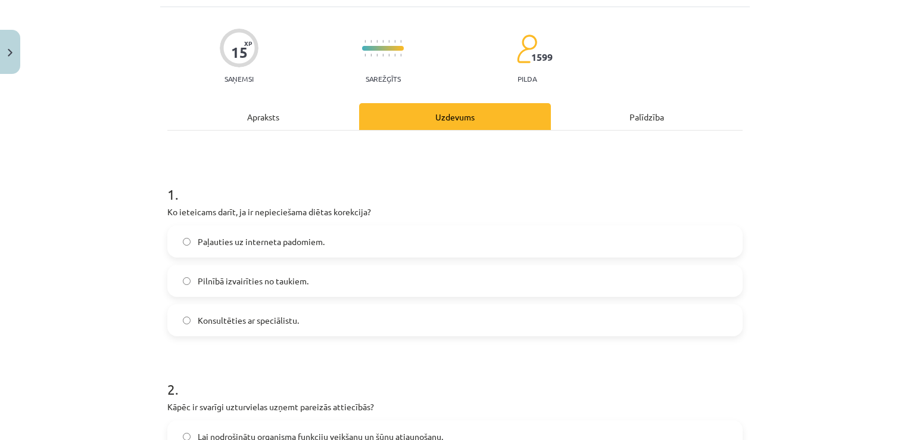
scroll to position [73, 0]
click at [405, 314] on label "Konsultēties ar speciālistu." at bounding box center [455, 319] width 573 height 30
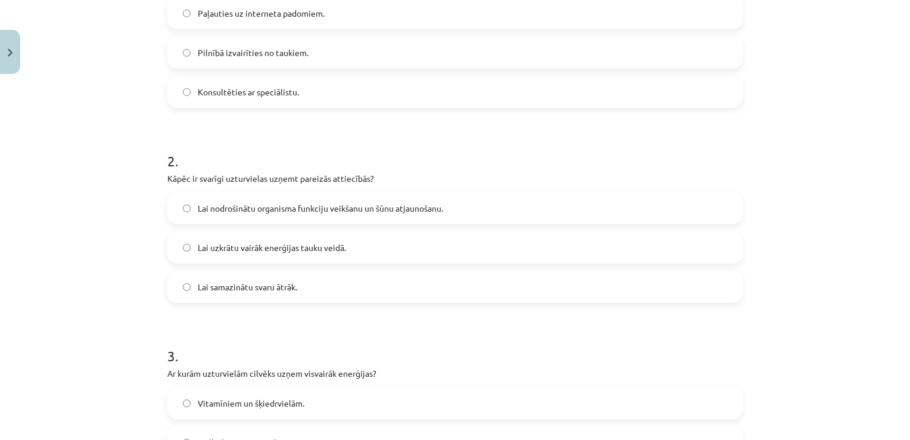
scroll to position [307, 0]
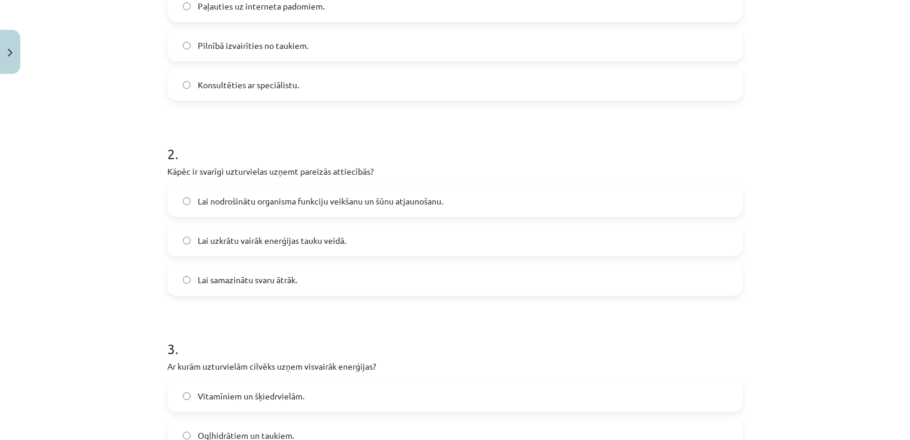
click at [405, 200] on span "Lai nodrošinātu organisma funkciju veikšanu un šūnu atjaunošanu." at bounding box center [320, 201] width 245 height 13
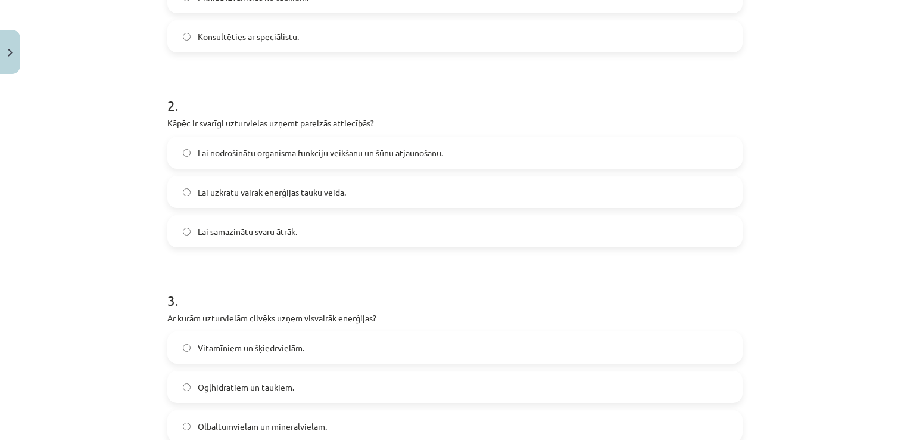
scroll to position [449, 0]
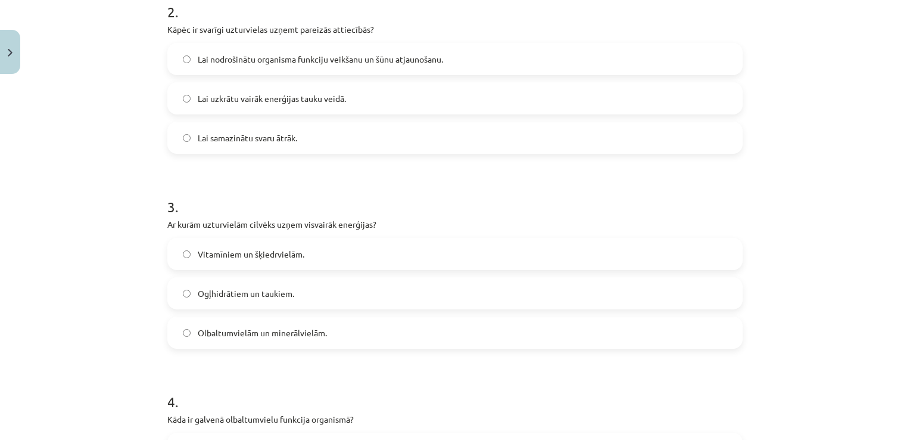
click at [400, 321] on label "Olbaltumvielām un minerālvielām." at bounding box center [455, 333] width 573 height 30
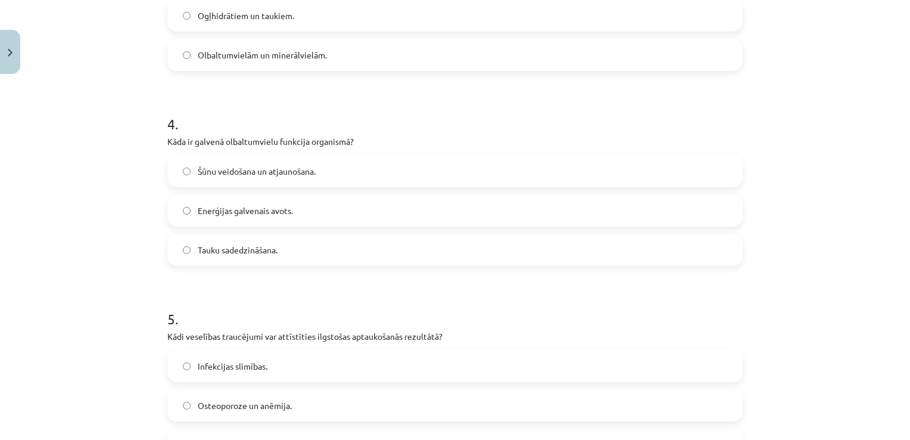
scroll to position [723, 0]
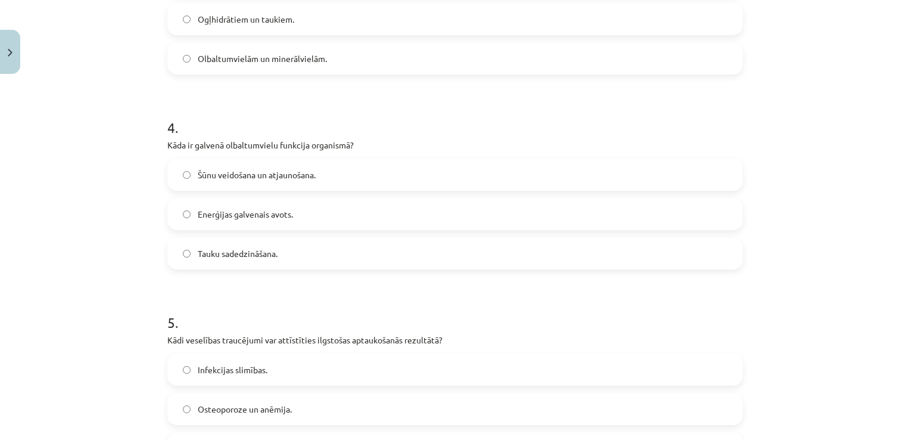
click at [398, 169] on label "Šūnu veidošana un atjaunošana." at bounding box center [455, 175] width 573 height 30
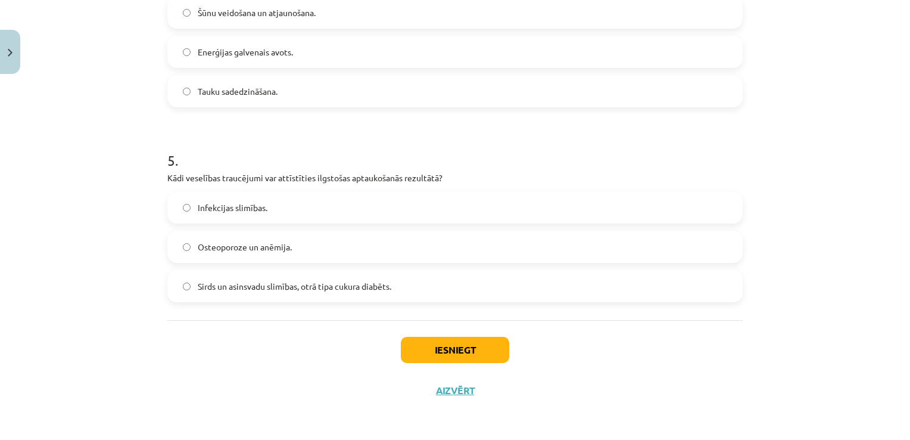
scroll to position [885, 0]
click at [411, 280] on label "Sirds un asinsvadu slimības, otrā tipa cukura diabēts." at bounding box center [455, 287] width 573 height 30
click at [429, 360] on button "Iesniegt" at bounding box center [455, 350] width 108 height 26
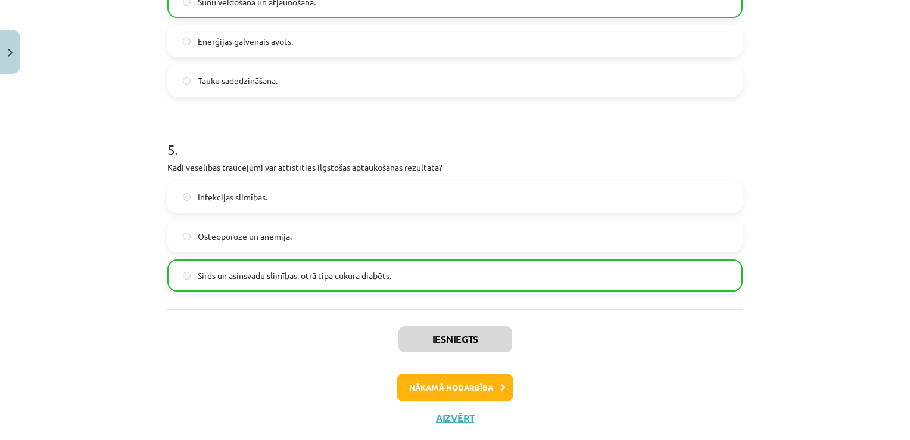
scroll to position [897, 0]
click at [439, 388] on button "Nākamā nodarbība" at bounding box center [455, 386] width 117 height 27
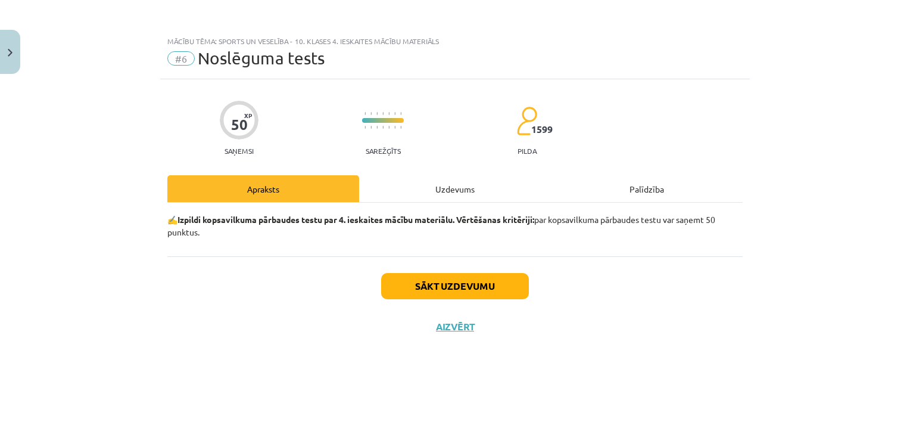
scroll to position [0, 0]
click at [467, 294] on button "Sākt uzdevumu" at bounding box center [455, 286] width 148 height 26
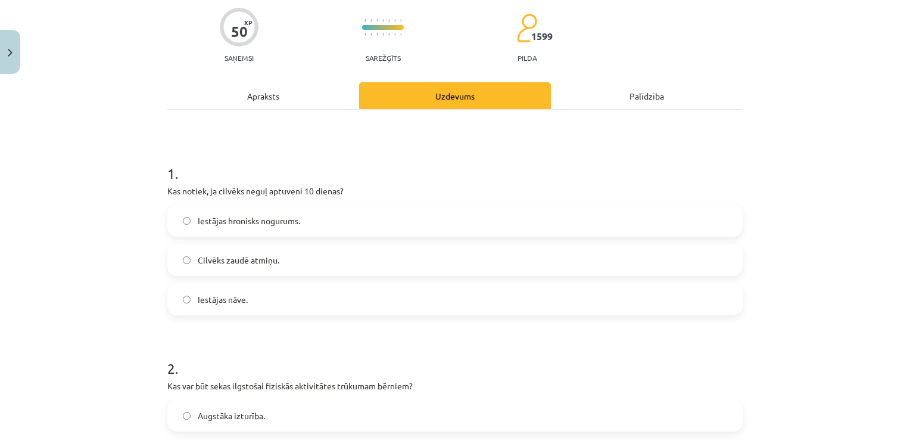
scroll to position [93, 0]
click at [438, 300] on label "Iestājas nāve." at bounding box center [455, 299] width 573 height 30
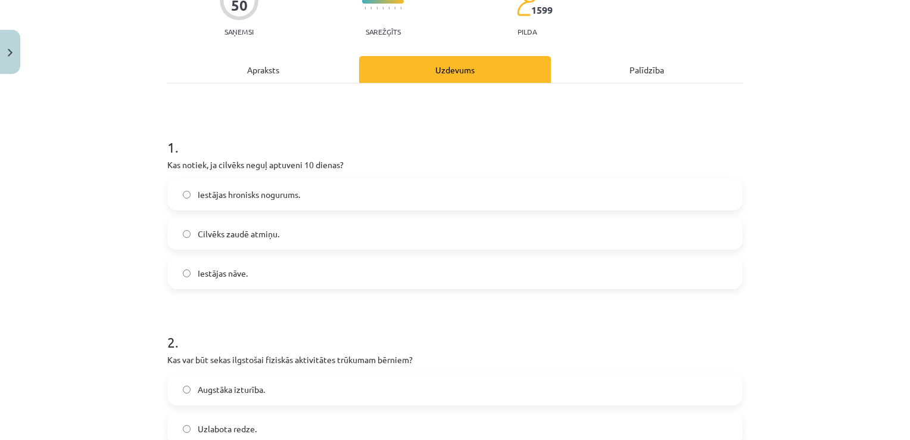
scroll to position [312, 0]
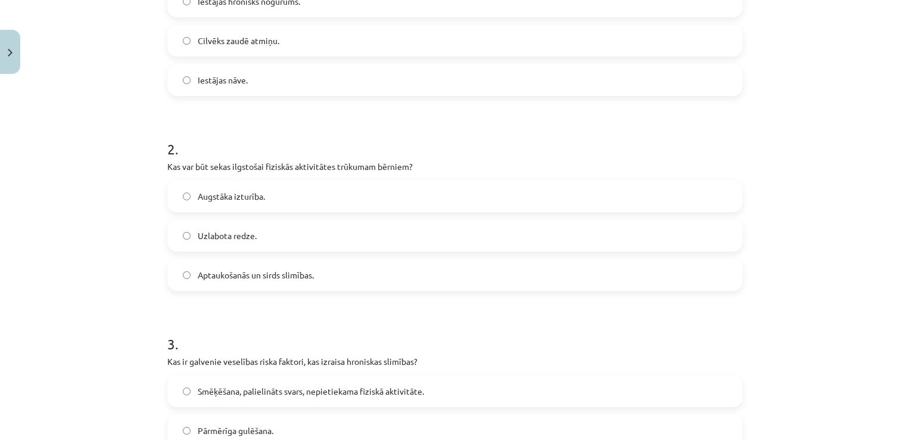
click at [444, 270] on label "Aptaukošanās un sirds slimības." at bounding box center [455, 275] width 573 height 30
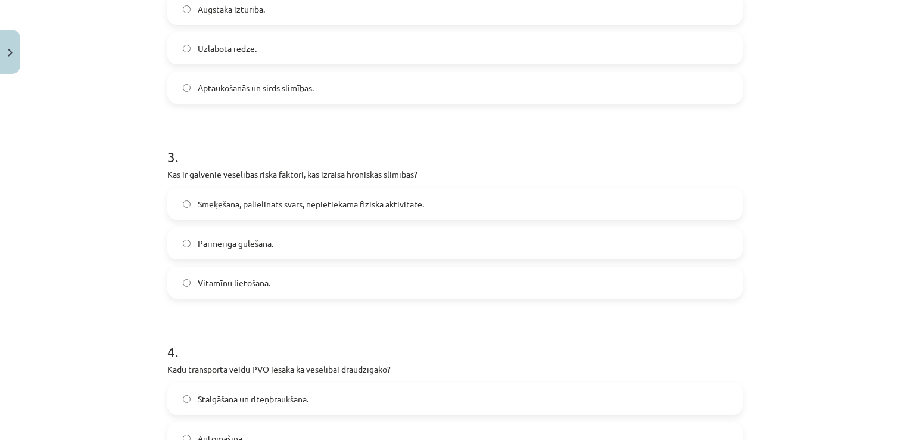
scroll to position [509, 0]
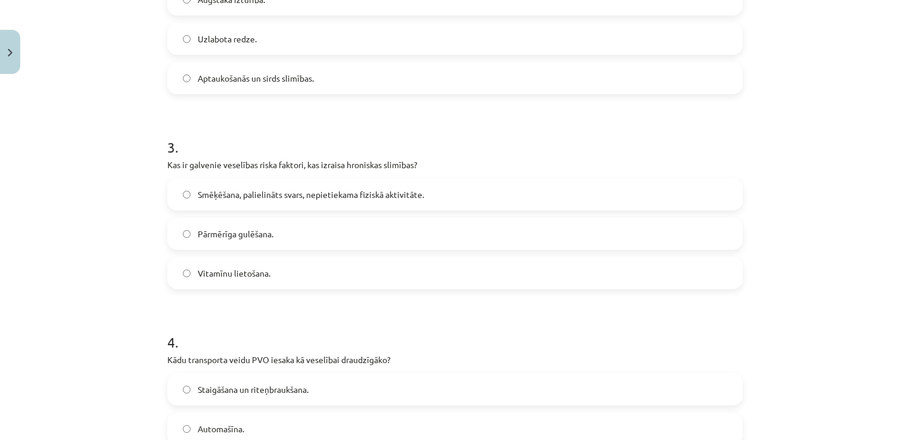
click at [478, 204] on label "Smēķēšana, palielināts svars, nepietiekama fiziskā aktivitāte." at bounding box center [455, 194] width 573 height 30
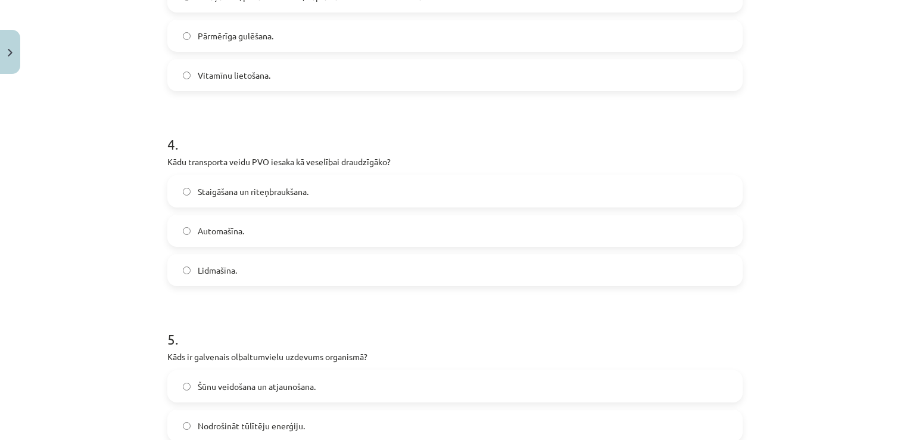
scroll to position [707, 0]
click at [478, 199] on label "Staigāšana un riteņbraukšana." at bounding box center [455, 191] width 573 height 30
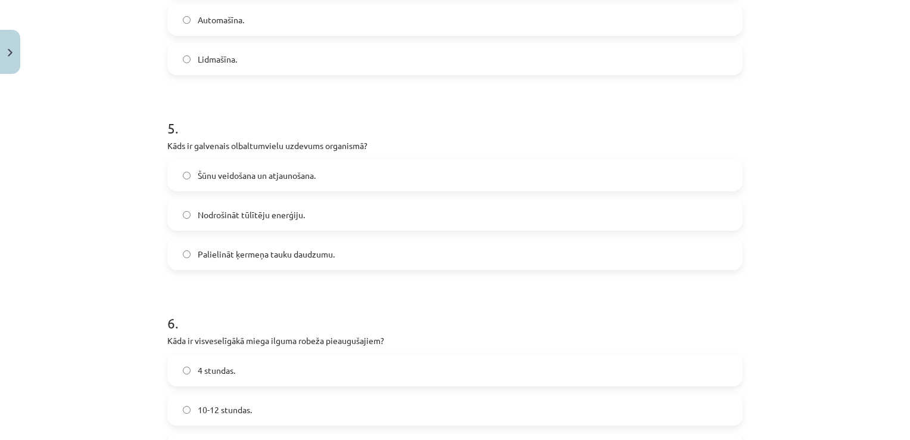
scroll to position [916, 0]
click at [492, 175] on label "Šūnu veidošana un atjaunošana." at bounding box center [455, 176] width 573 height 30
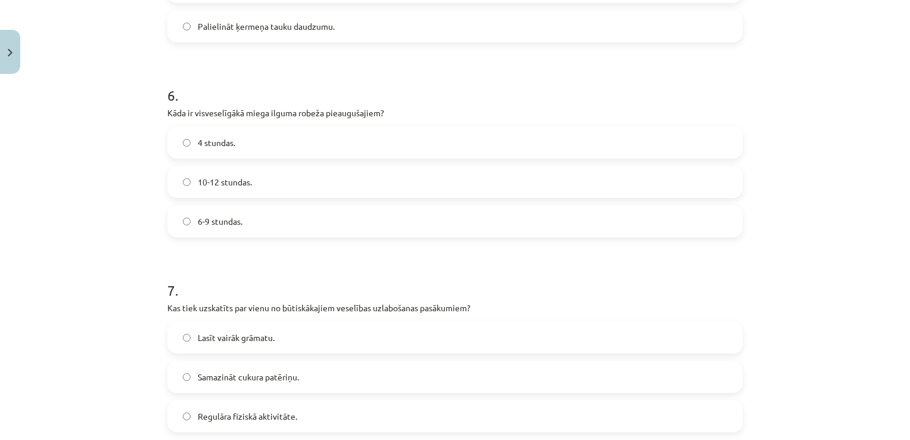
scroll to position [1162, 0]
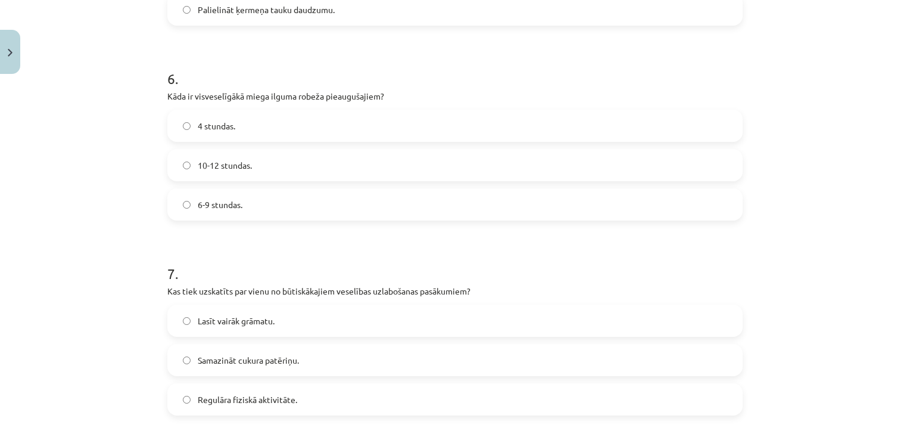
click at [477, 194] on label "6-9 stundas." at bounding box center [455, 204] width 573 height 30
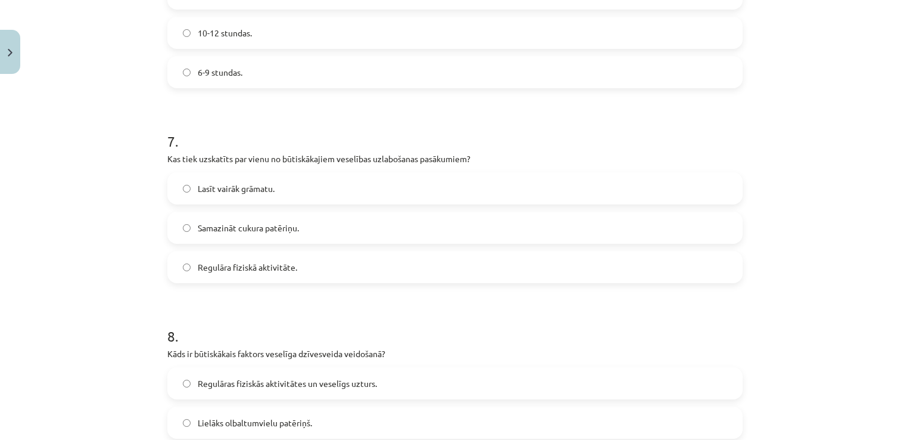
scroll to position [1294, 0]
click at [472, 254] on label "Regulāra fiziskā aktivitāte." at bounding box center [455, 267] width 573 height 30
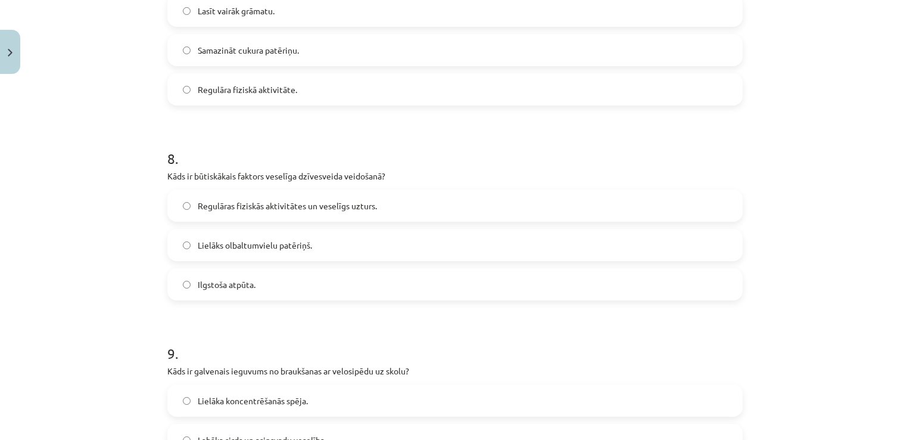
scroll to position [1472, 0]
click at [525, 195] on label "Regulāras fiziskās aktivitātes un veselīgs uzturs." at bounding box center [455, 205] width 573 height 30
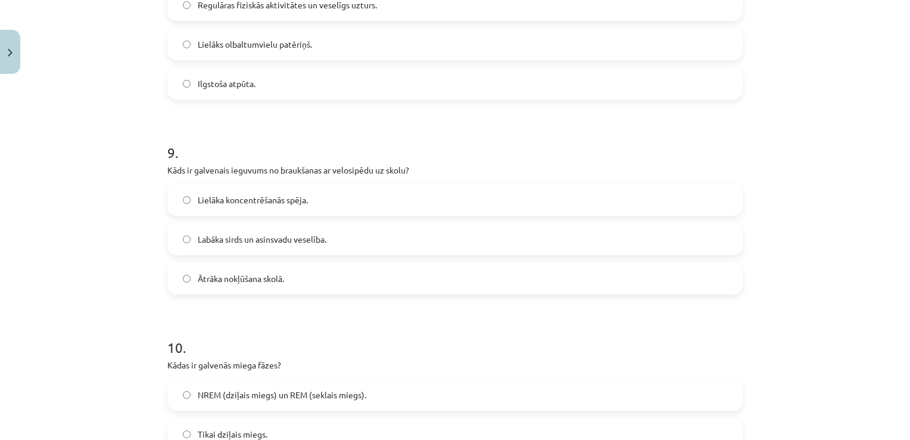
scroll to position [1677, 0]
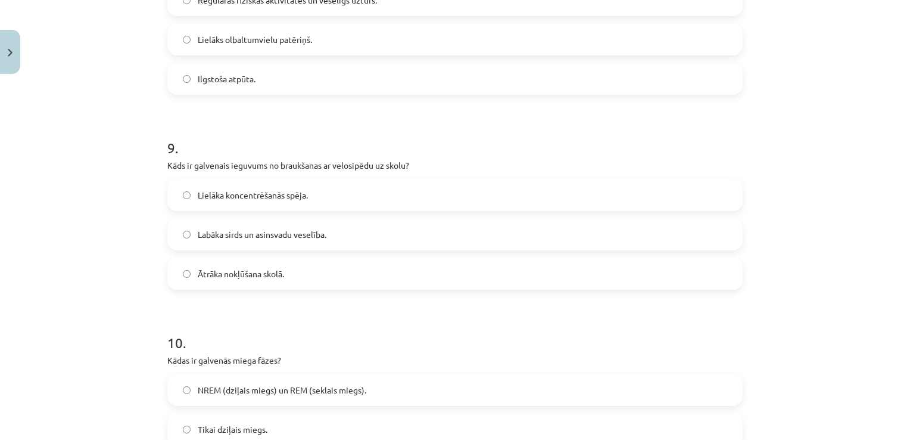
click at [486, 231] on label "Labāka sirds un asinsvadu veselība." at bounding box center [455, 234] width 573 height 30
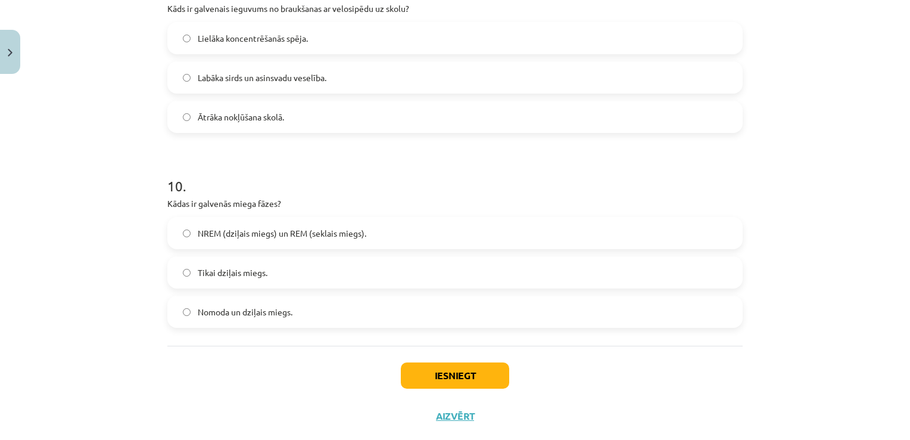
scroll to position [1834, 0]
click at [464, 232] on label "NREM (dziļais miegs) un REM (seklais miegs)." at bounding box center [455, 232] width 573 height 30
click at [433, 364] on button "Iesniegt" at bounding box center [455, 375] width 108 height 26
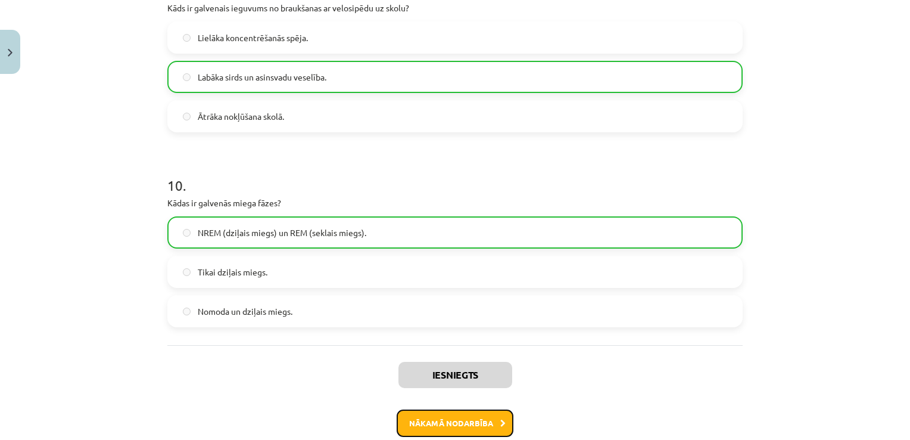
click at [434, 430] on button "Nākamā nodarbība" at bounding box center [455, 422] width 117 height 27
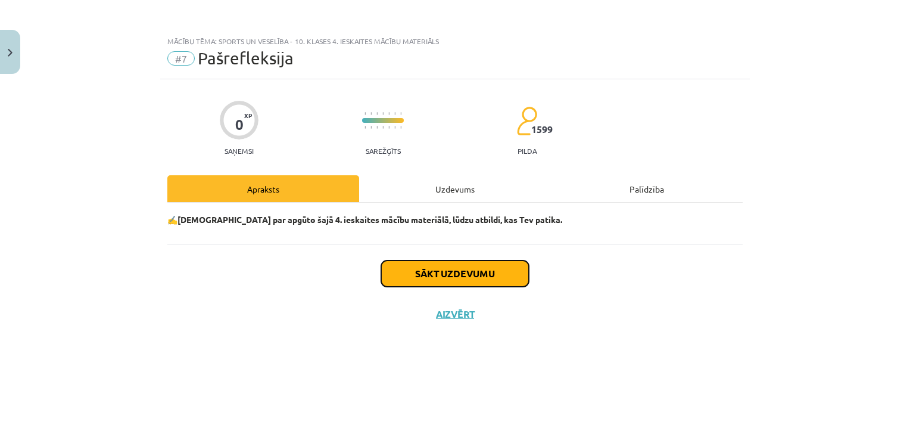
click at [469, 270] on button "Sākt uzdevumu" at bounding box center [455, 273] width 148 height 26
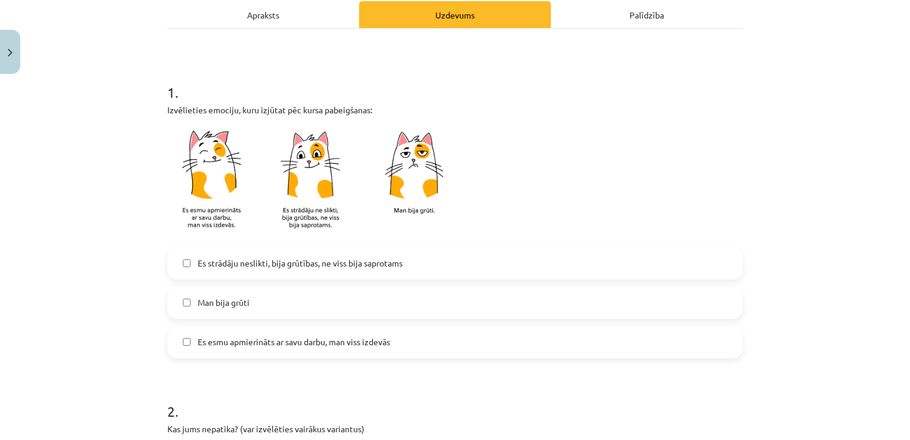
scroll to position [180, 0]
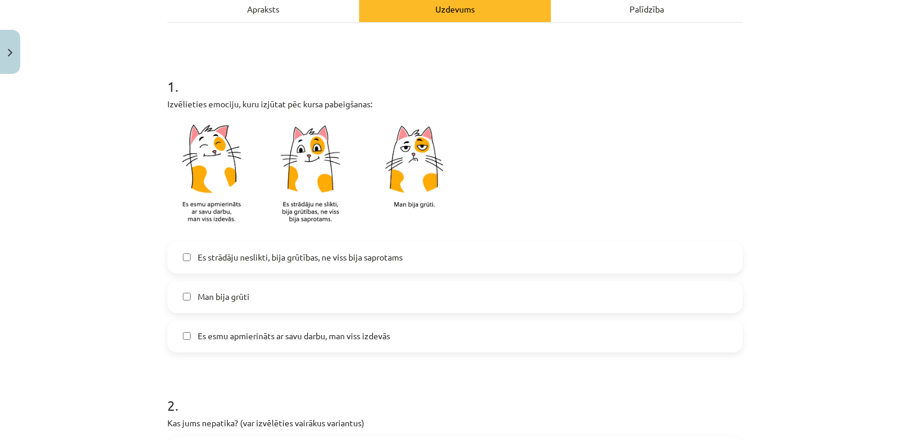
click at [452, 338] on label "Es esmu apmierināts ar savu darbu, man viss izdevās" at bounding box center [455, 336] width 573 height 30
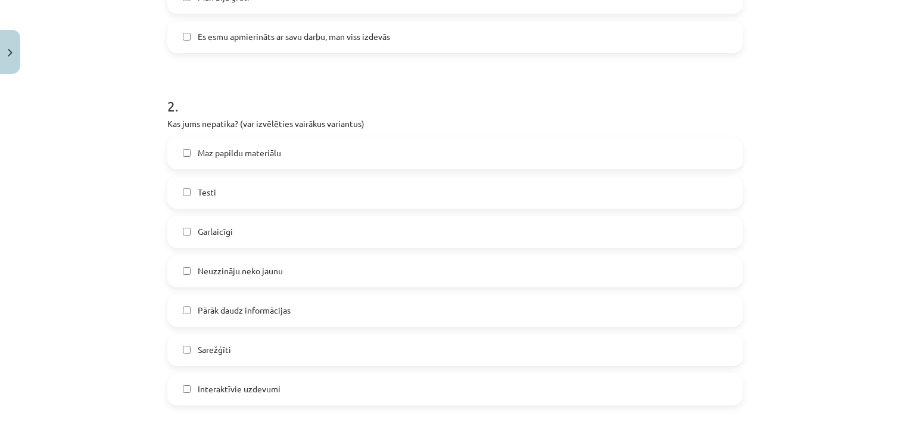
scroll to position [478, 0]
click at [361, 350] on label "Sarežģīti" at bounding box center [455, 350] width 573 height 30
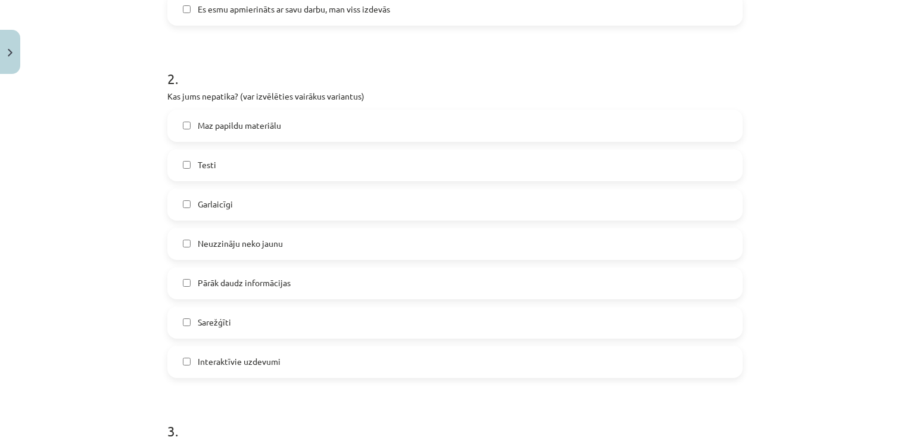
scroll to position [507, 0]
click at [379, 285] on label "Pārāk daudz informācijas" at bounding box center [455, 283] width 573 height 30
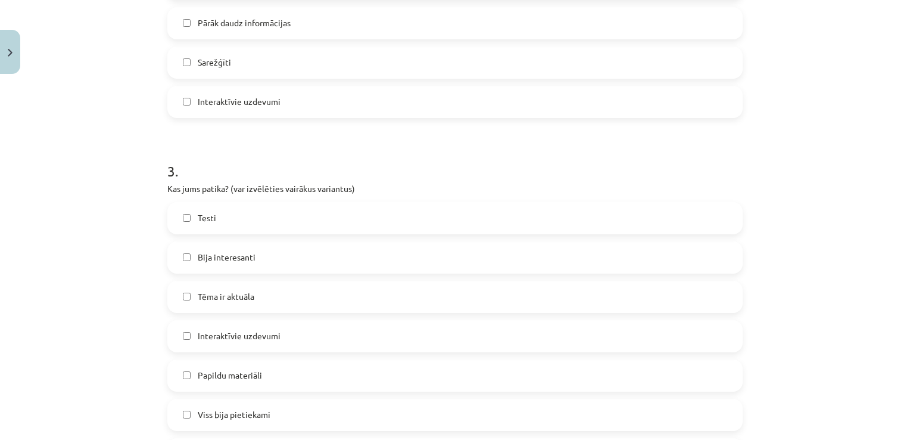
scroll to position [771, 0]
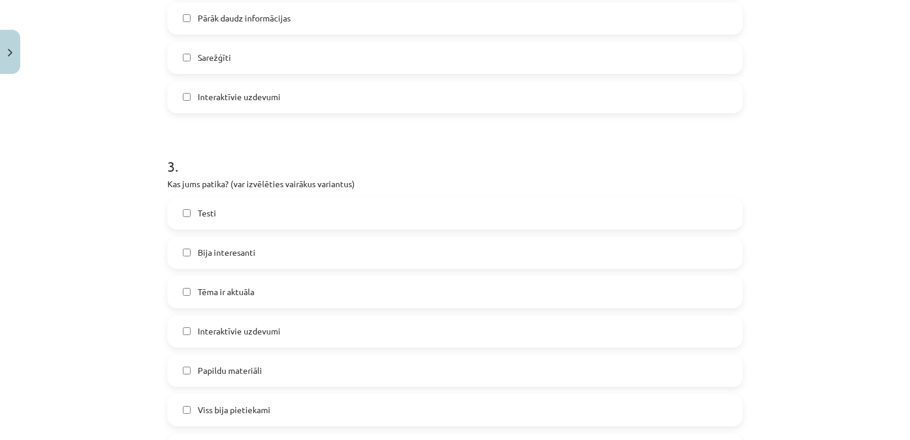
click at [391, 218] on label "Testi" at bounding box center [455, 213] width 573 height 30
click at [387, 242] on label "Bija interesanti" at bounding box center [455, 253] width 573 height 30
click at [382, 290] on label "Tēma ir aktuāla" at bounding box center [455, 292] width 573 height 30
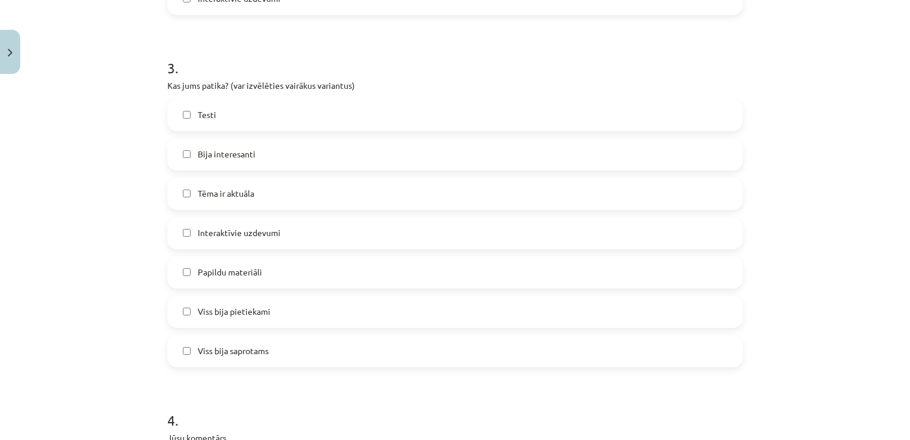
scroll to position [871, 0]
click at [407, 232] on label "Interaktīvie uzdevumi" at bounding box center [455, 231] width 573 height 30
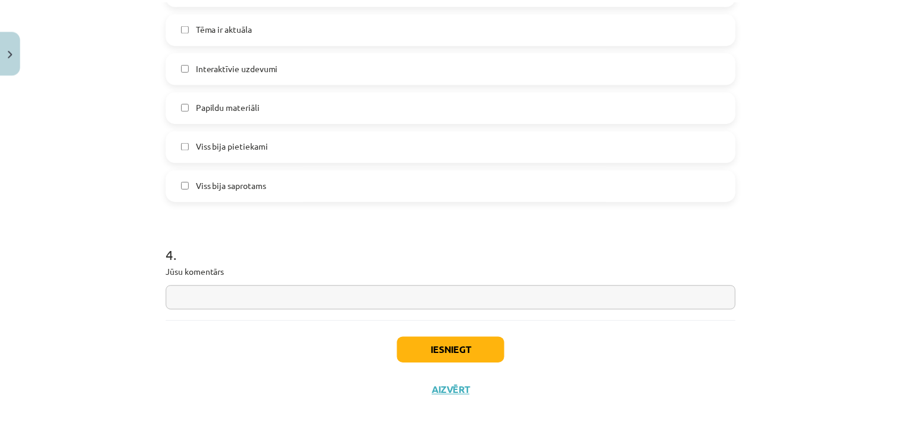
scroll to position [1034, 0]
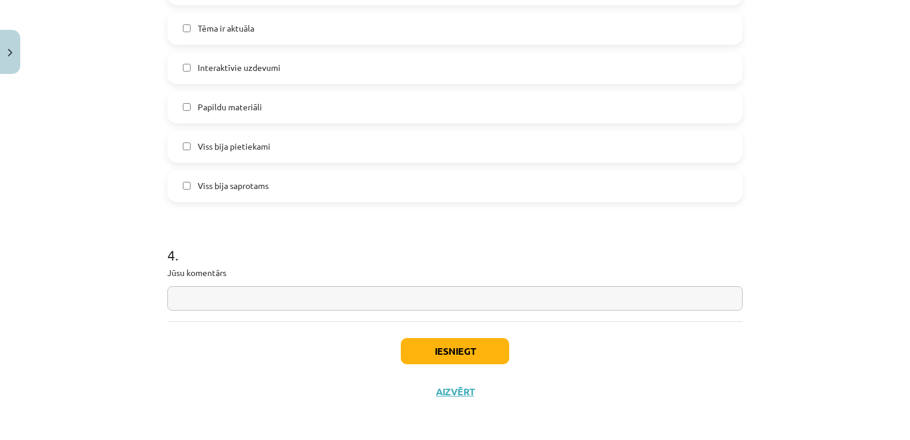
click at [413, 153] on label "Viss bija pietiekami" at bounding box center [455, 147] width 573 height 30
click at [452, 350] on button "Iesniegt" at bounding box center [455, 351] width 108 height 26
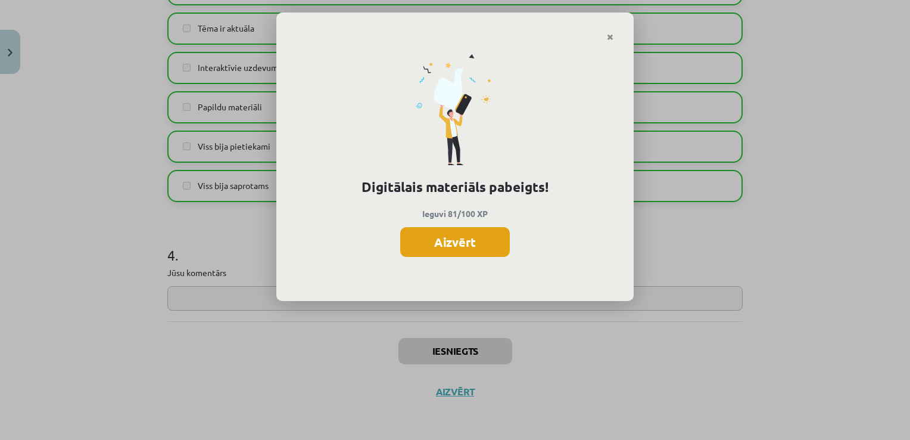
click at [473, 237] on button "Aizvērt" at bounding box center [455, 242] width 110 height 30
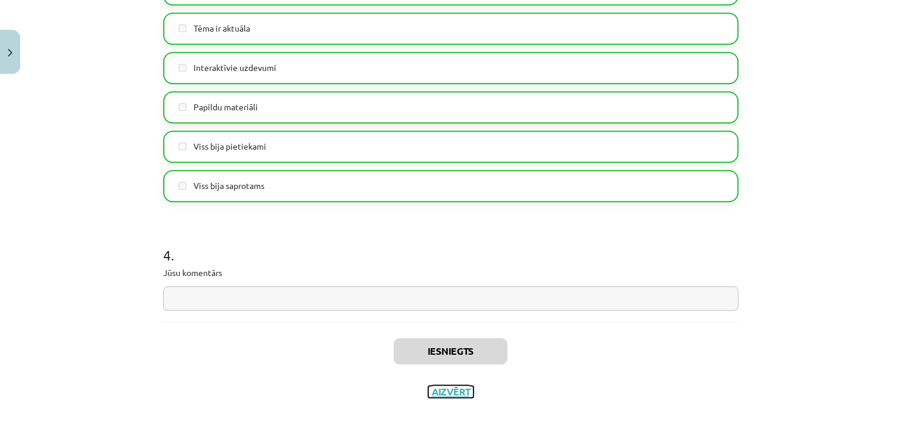
click at [459, 391] on button "Aizvērt" at bounding box center [450, 391] width 45 height 12
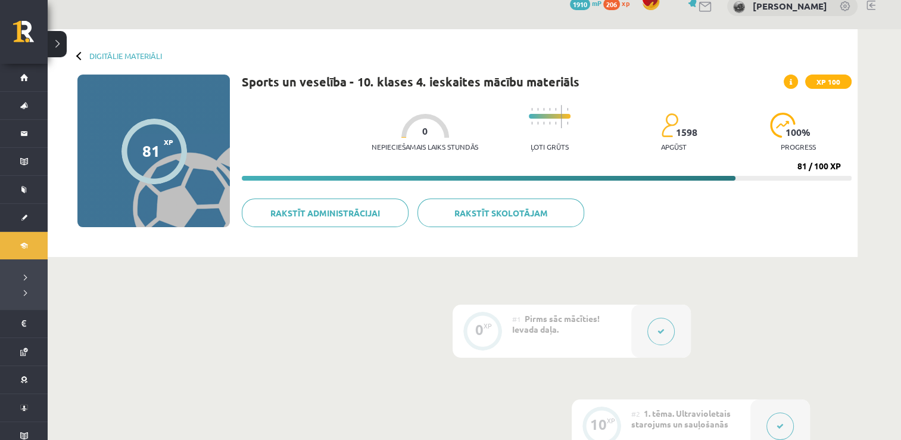
scroll to position [0, 0]
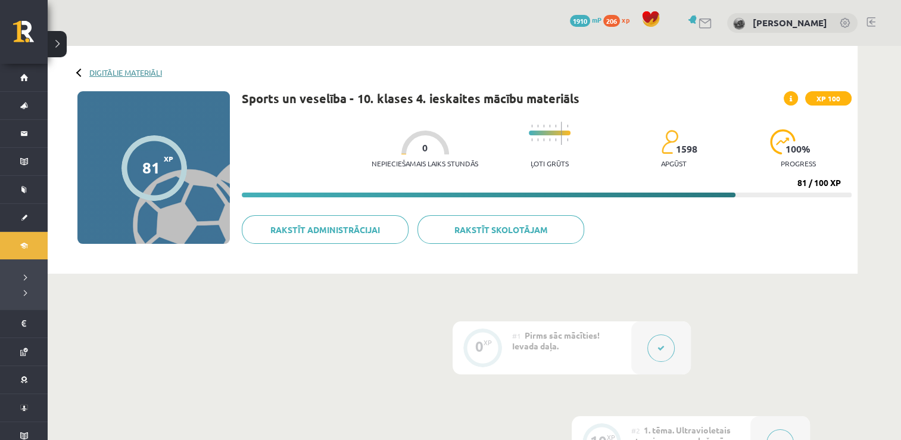
click at [138, 74] on link "Digitālie materiāli" at bounding box center [125, 72] width 73 height 9
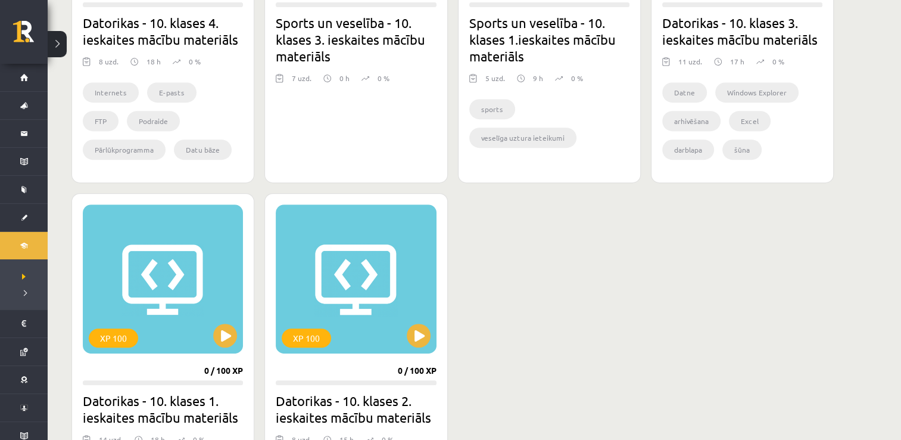
scroll to position [524, 0]
click at [356, 210] on div "XP 100" at bounding box center [356, 279] width 160 height 149
